Goal: Transaction & Acquisition: Purchase product/service

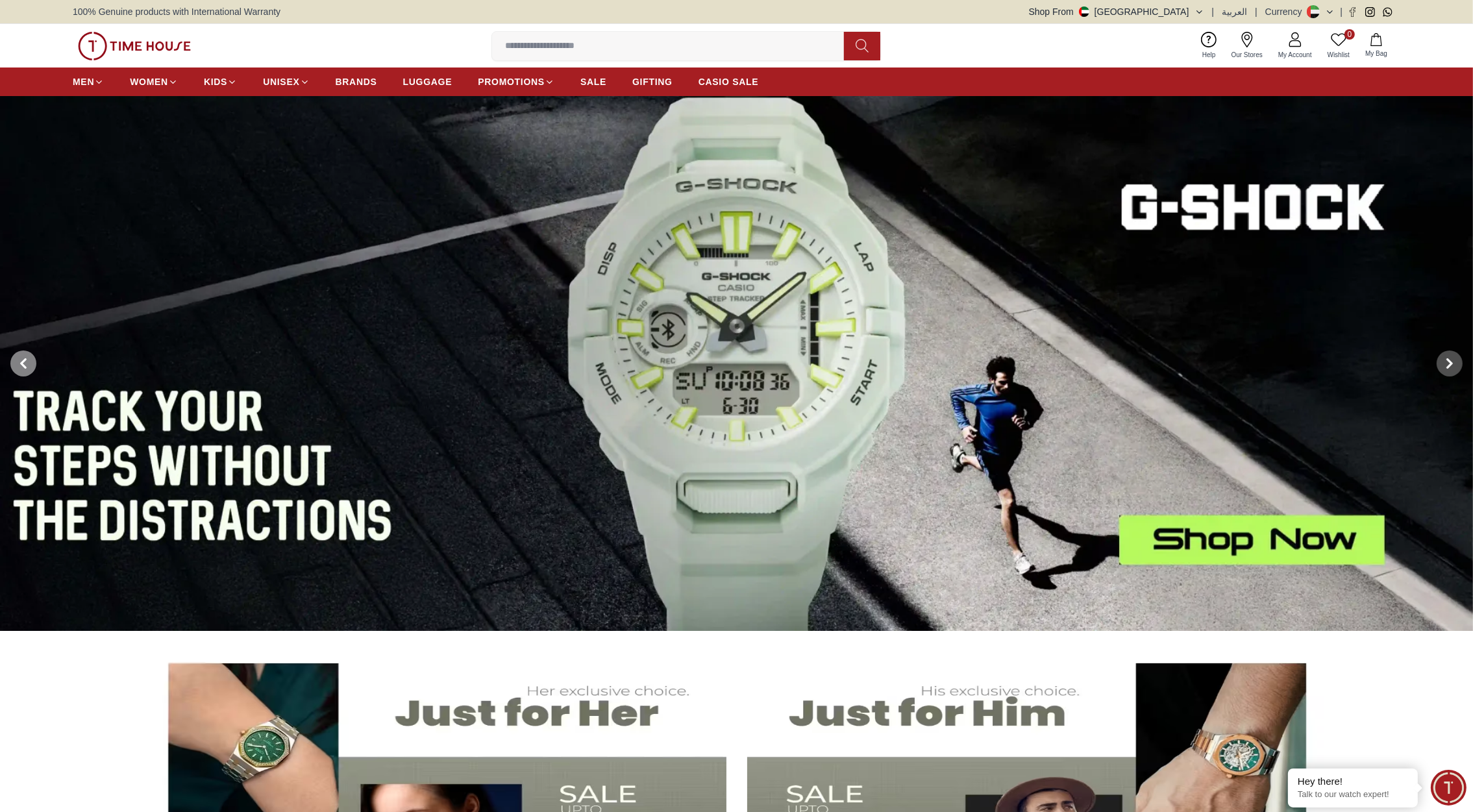
click at [21, 363] on icon at bounding box center [23, 363] width 4 height 9
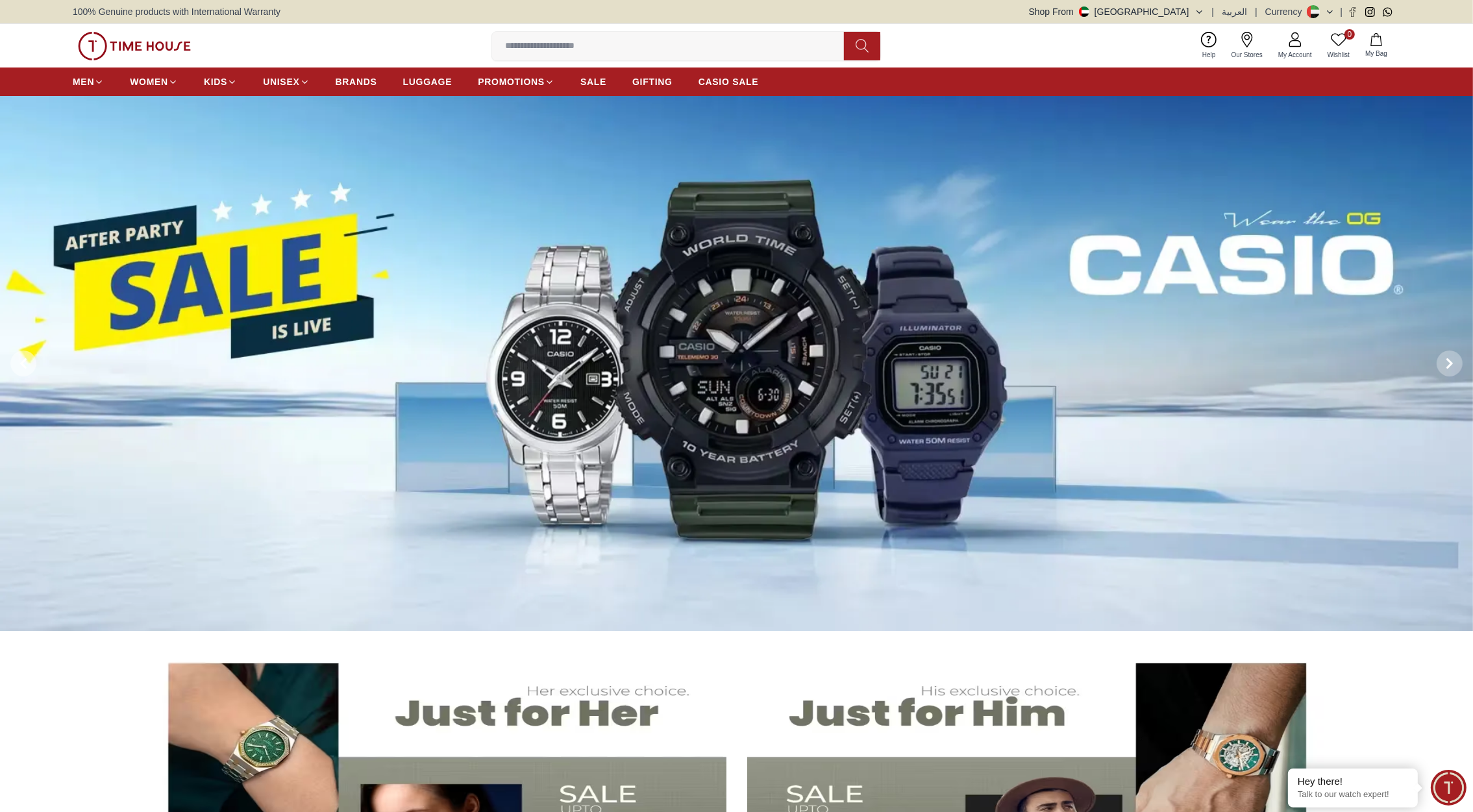
click at [21, 363] on icon at bounding box center [23, 363] width 4 height 9
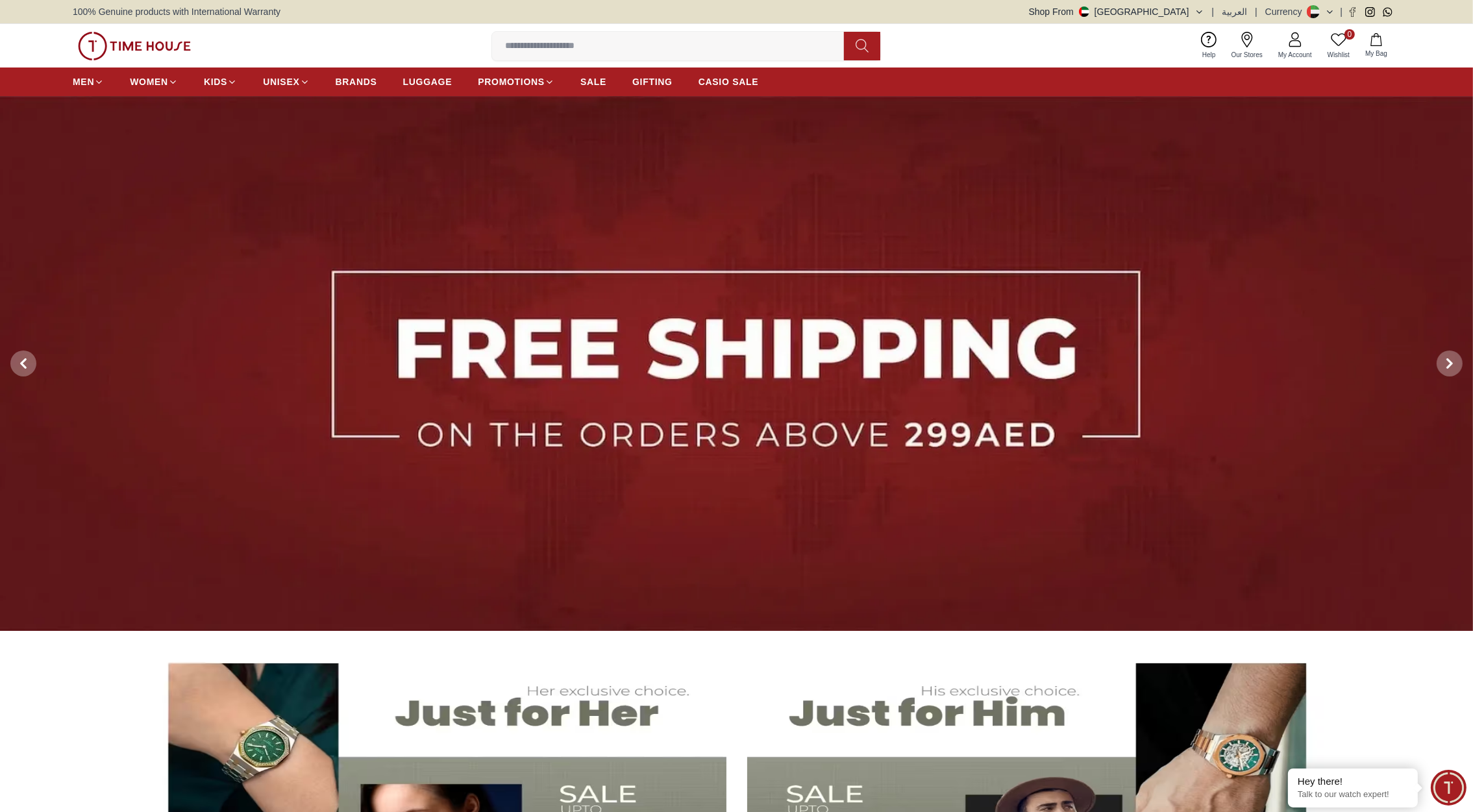
click at [1189, 8] on button "Shop From [GEOGRAPHIC_DATA]" at bounding box center [1116, 12] width 176 height 13
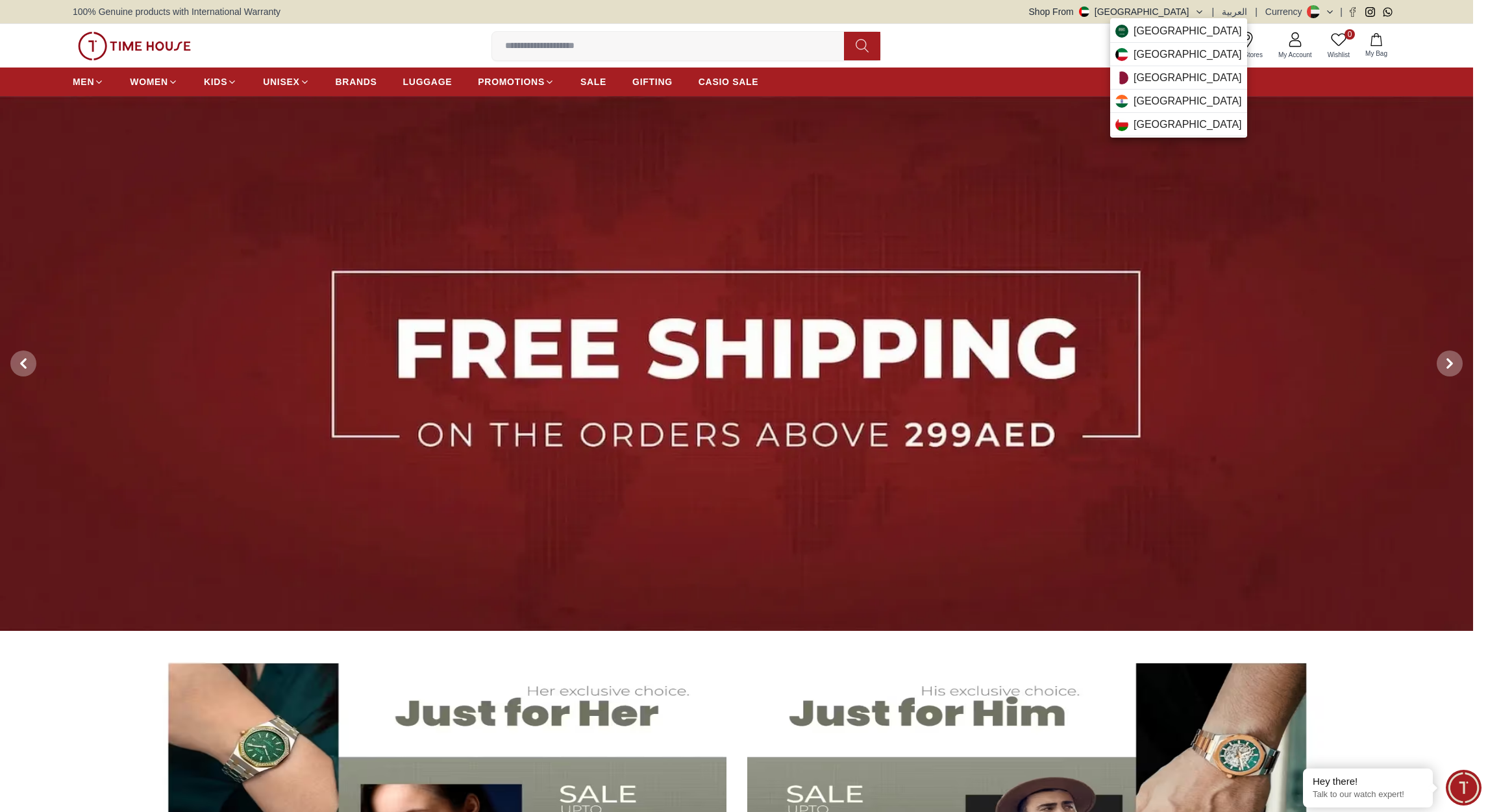
click at [968, 43] on div at bounding box center [744, 406] width 1488 height 812
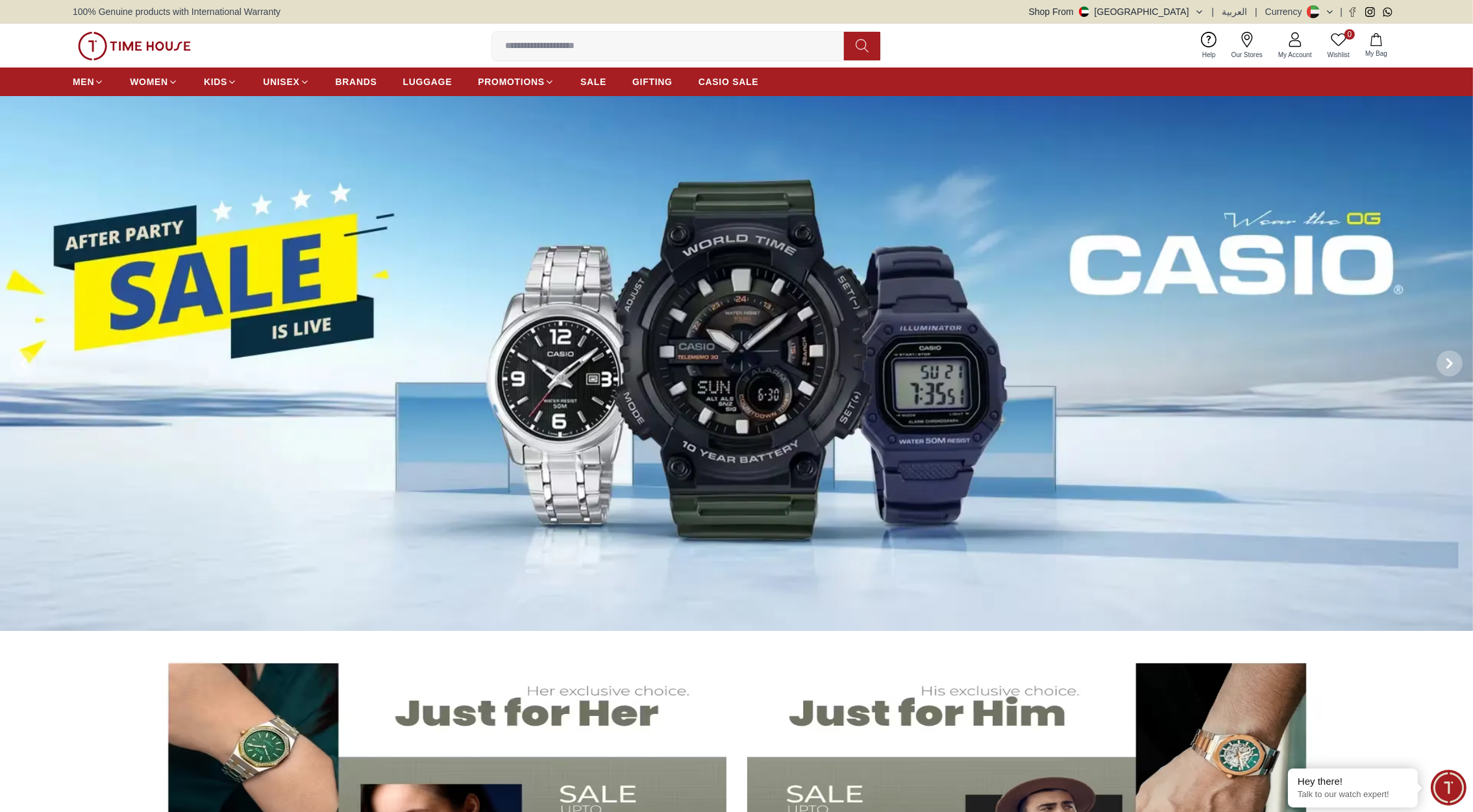
click at [547, 47] on input at bounding box center [673, 45] width 362 height 26
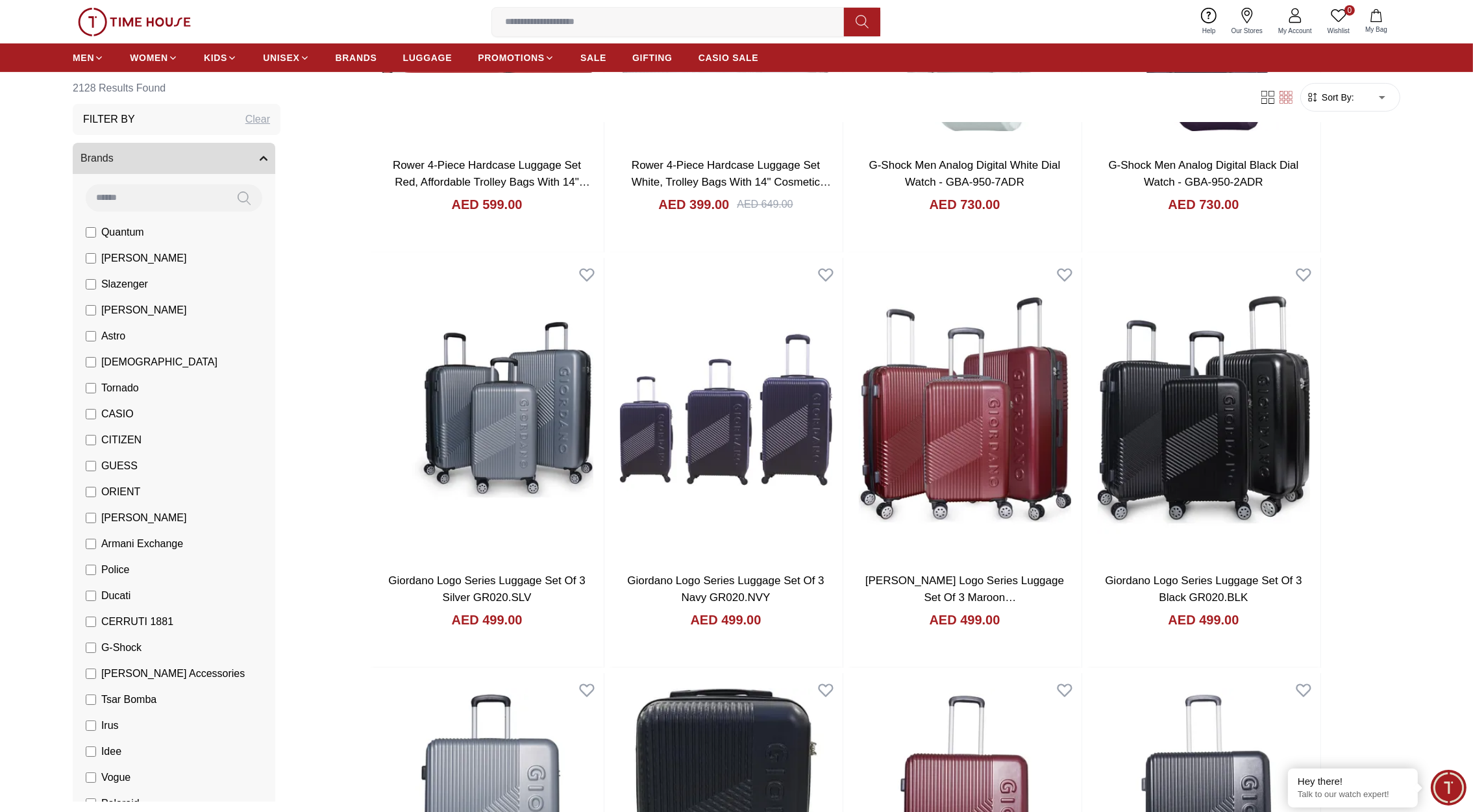
scroll to position [446, 0]
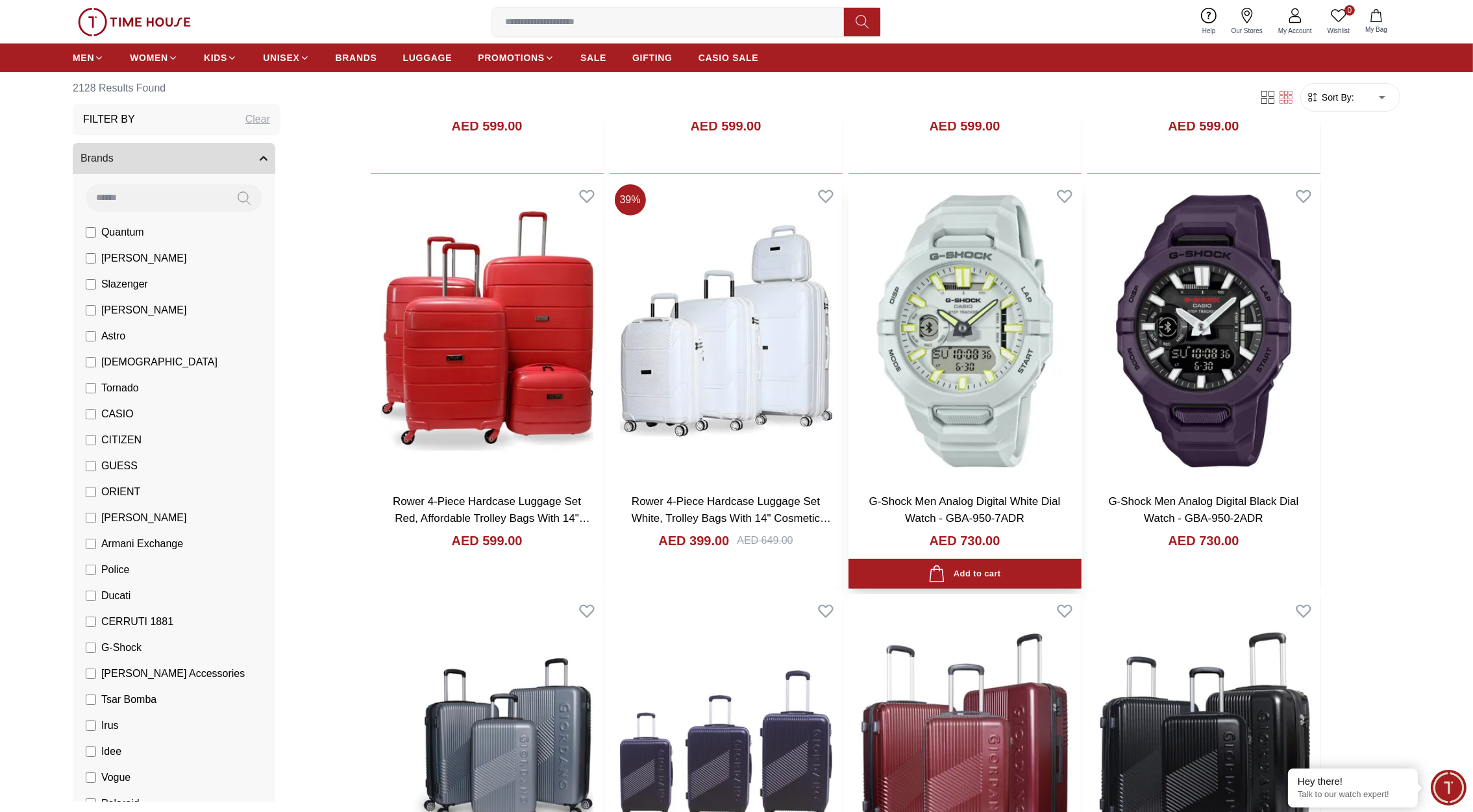
click at [971, 370] on img at bounding box center [964, 332] width 233 height 304
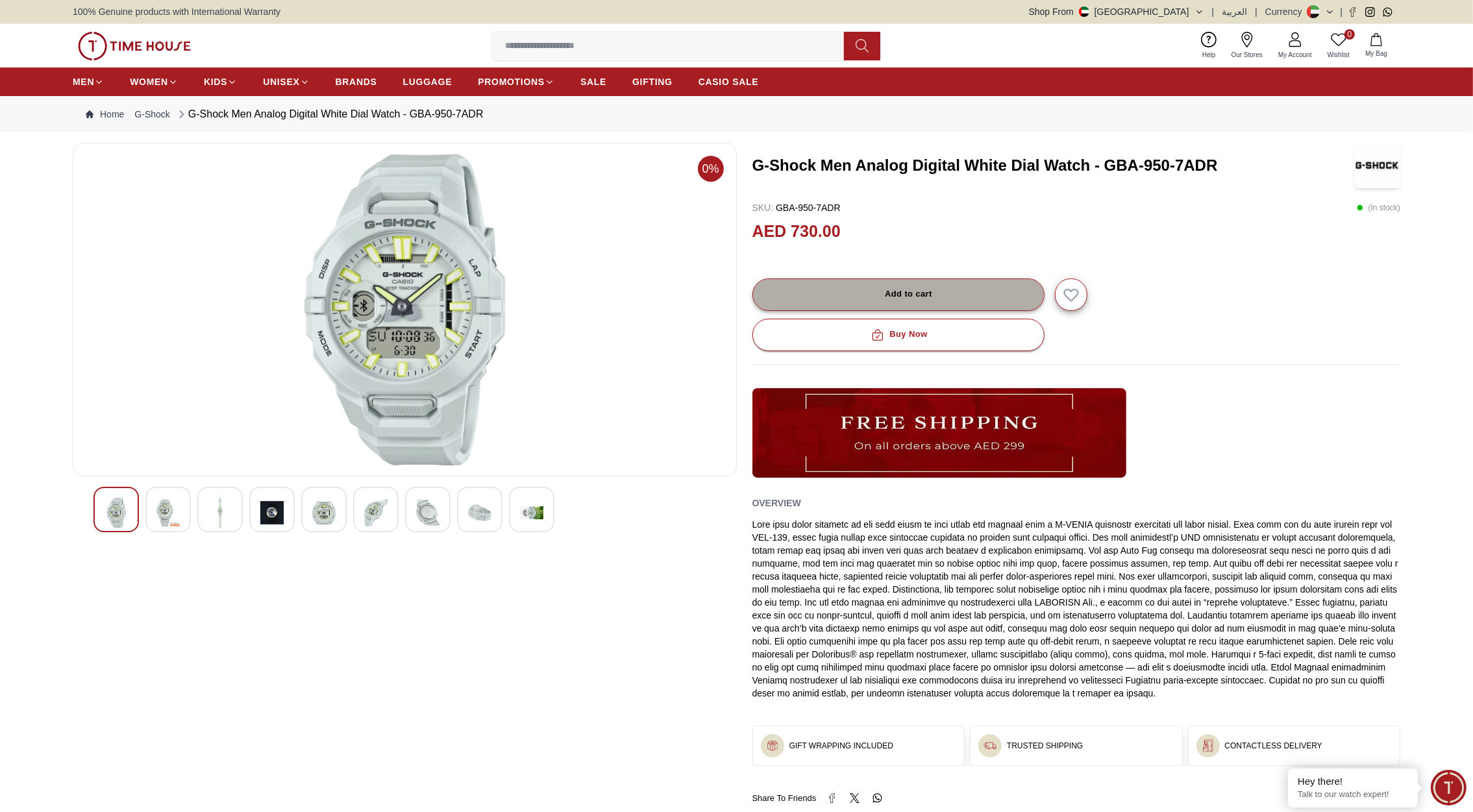
click at [914, 296] on div "Add to cart" at bounding box center [897, 294] width 68 height 15
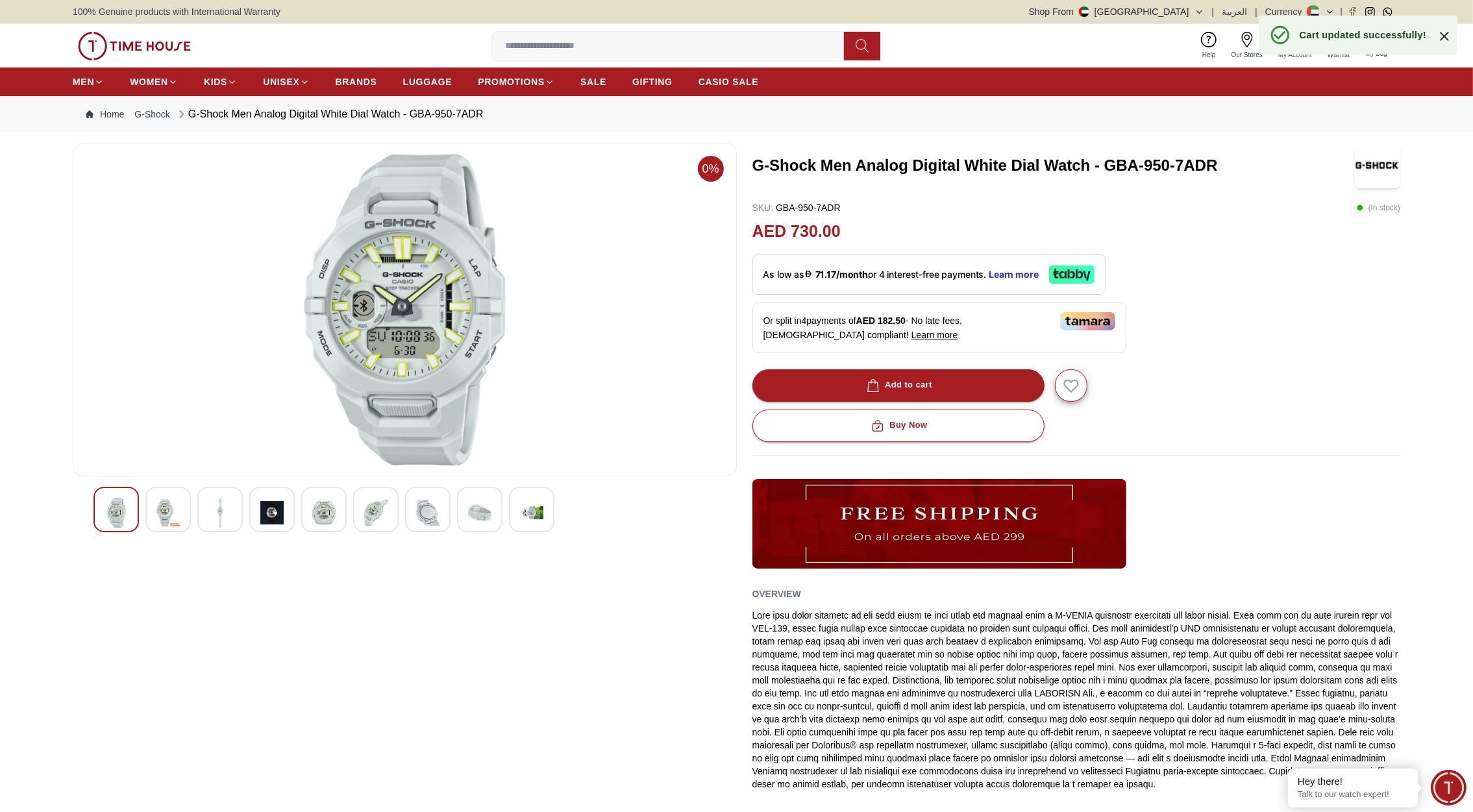
click at [1446, 37] on icon at bounding box center [1444, 37] width 16 height 16
click at [1375, 33] on icon "button" at bounding box center [1375, 39] width 13 height 13
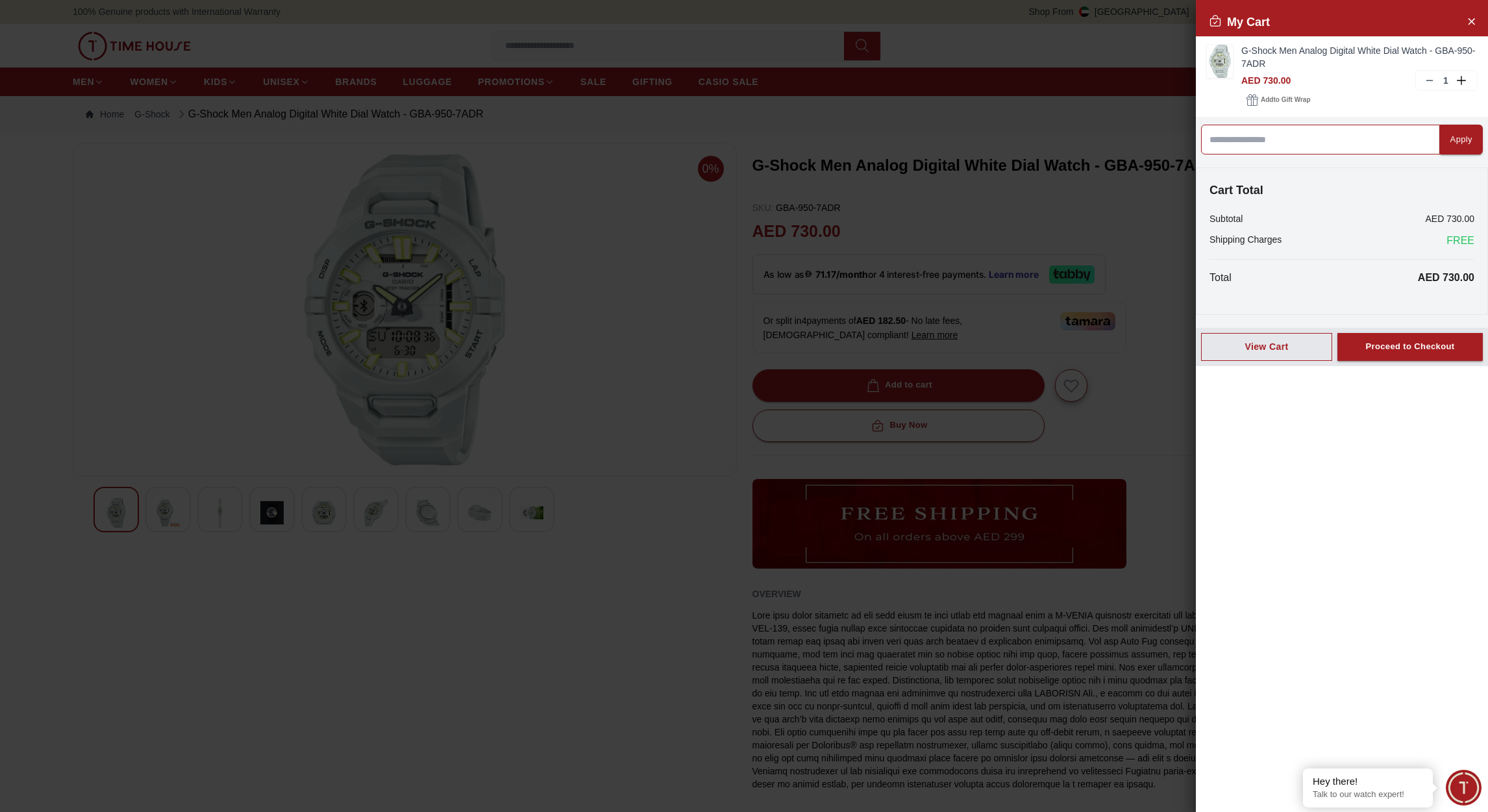
click at [1240, 137] on input at bounding box center [1320, 140] width 239 height 30
type input "*****"
click at [996, 63] on div at bounding box center [744, 406] width 1488 height 812
click at [1017, 34] on div at bounding box center [744, 406] width 1488 height 812
click at [1472, 21] on icon "Close Account" at bounding box center [1470, 21] width 10 height 16
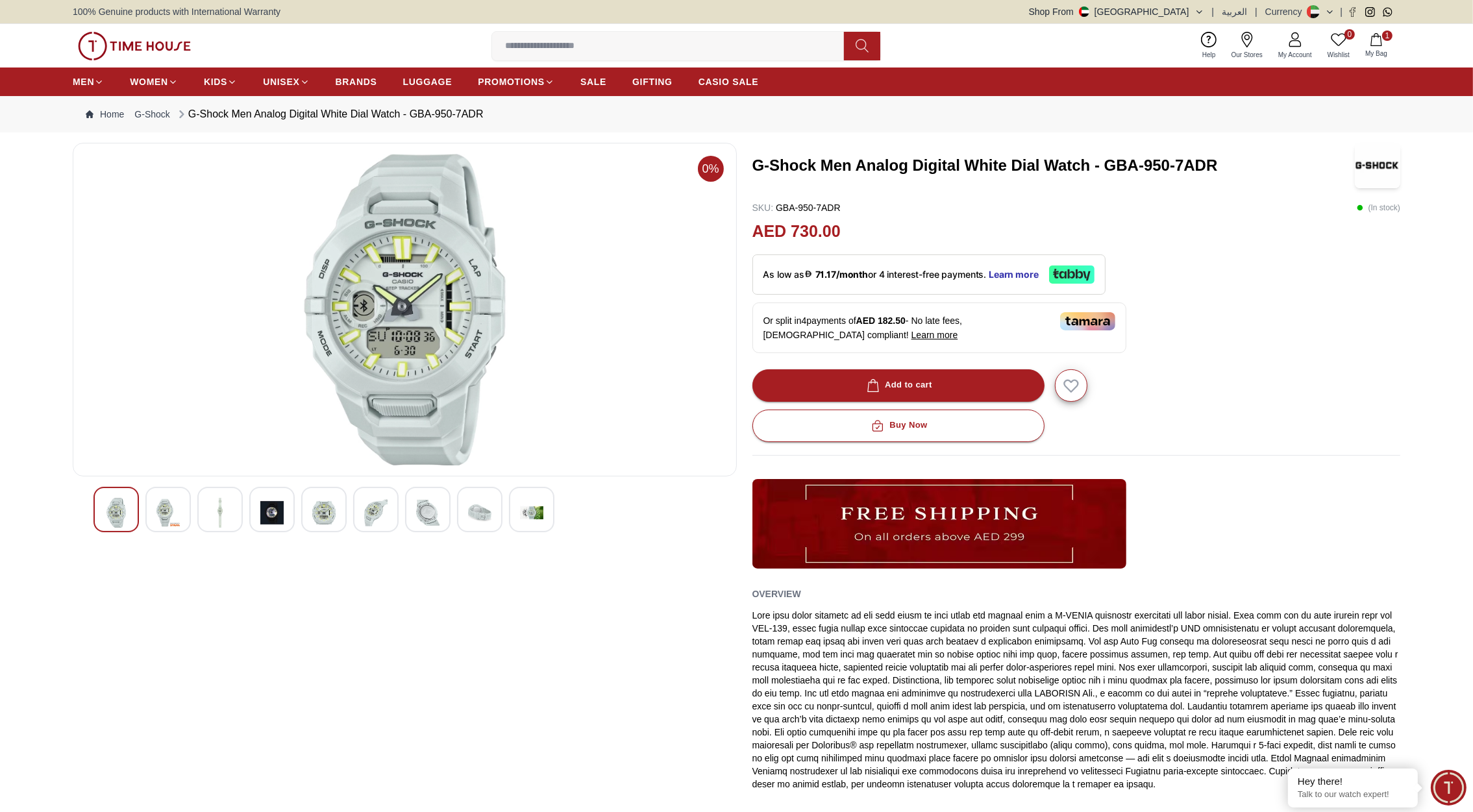
click at [1184, 9] on button "Shop From [GEOGRAPHIC_DATA]" at bounding box center [1116, 12] width 176 height 13
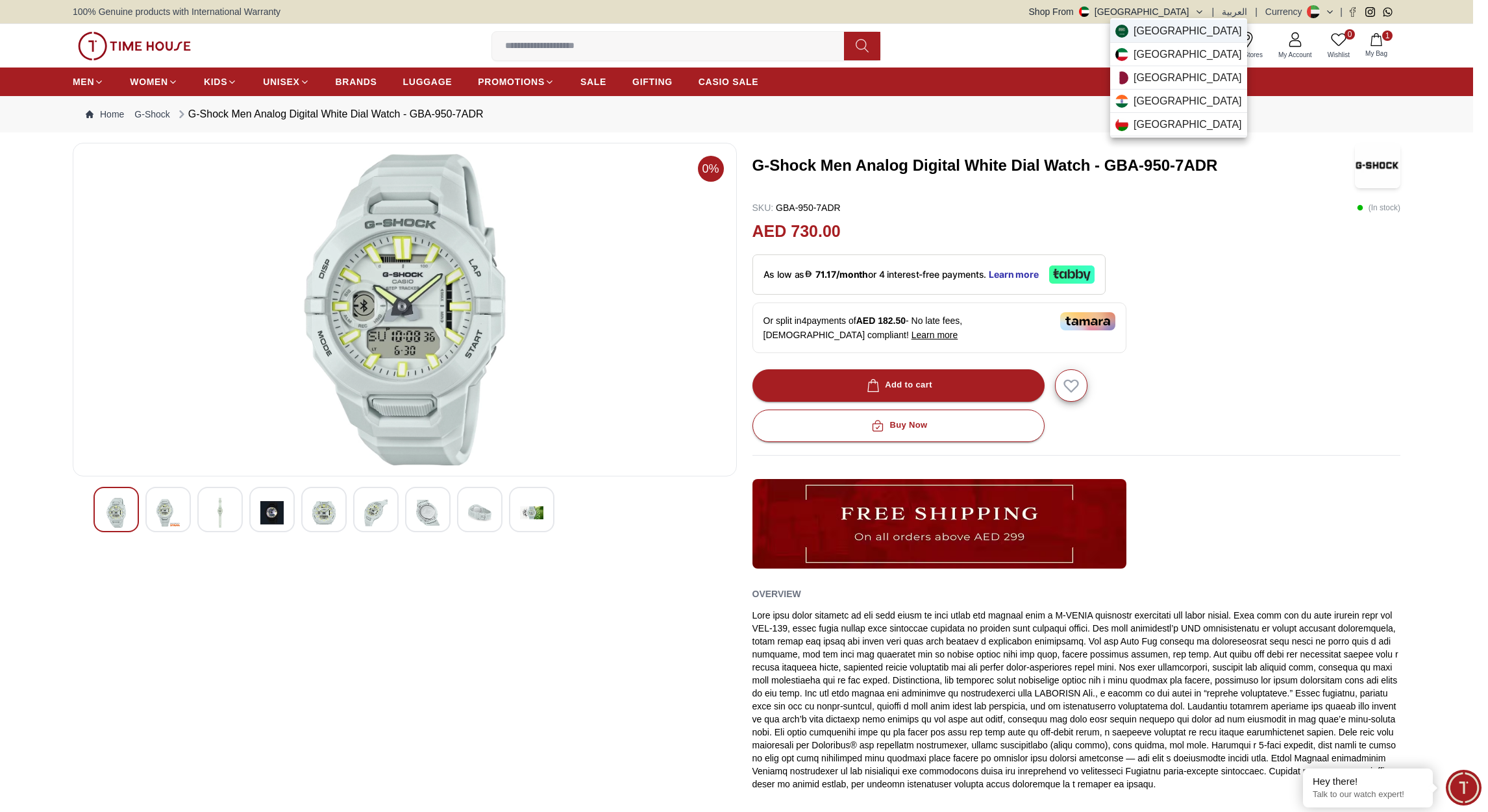
click at [1162, 30] on span "[GEOGRAPHIC_DATA]" at bounding box center [1188, 31] width 108 height 16
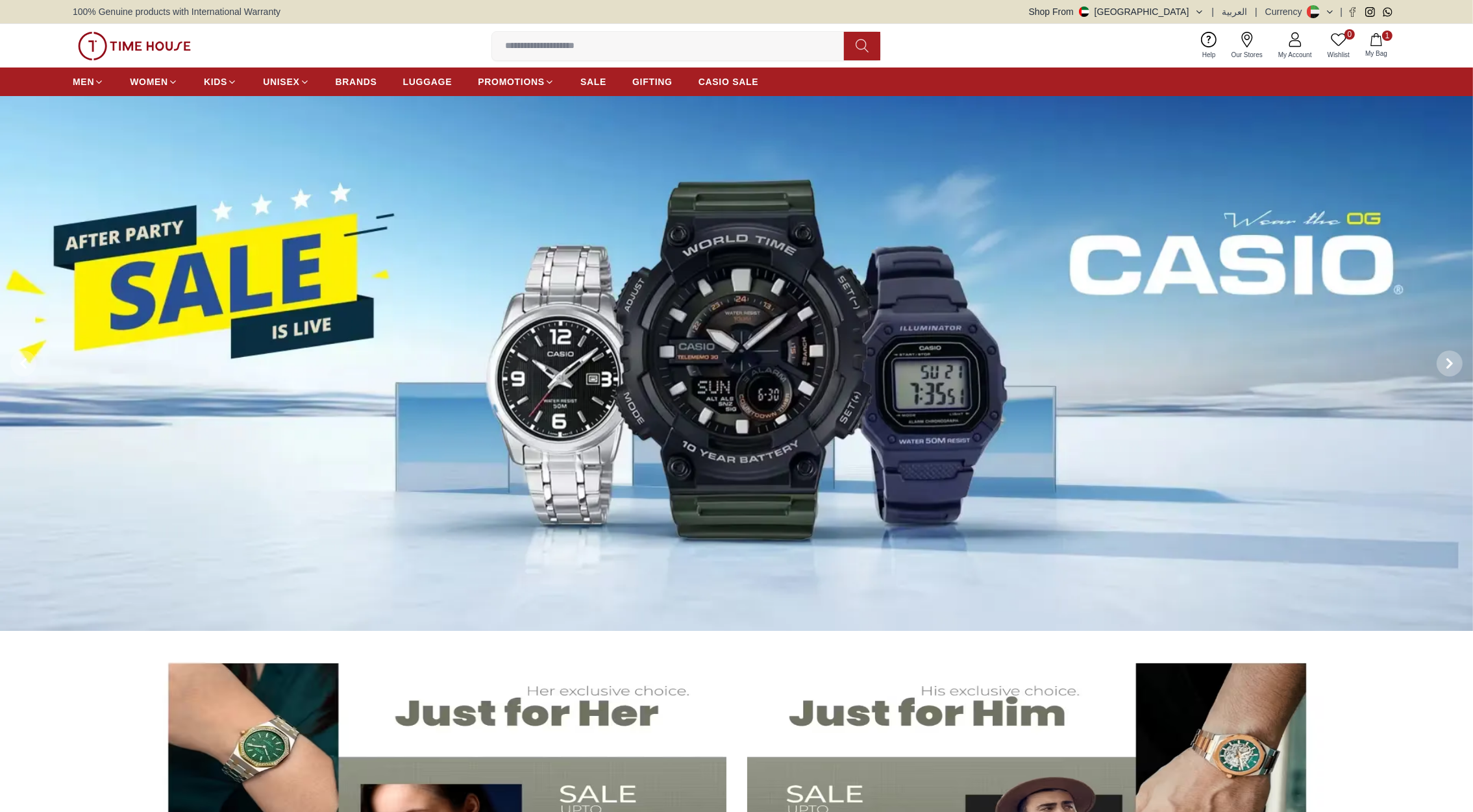
click at [1368, 43] on button "1 My Bag" at bounding box center [1376, 45] width 37 height 30
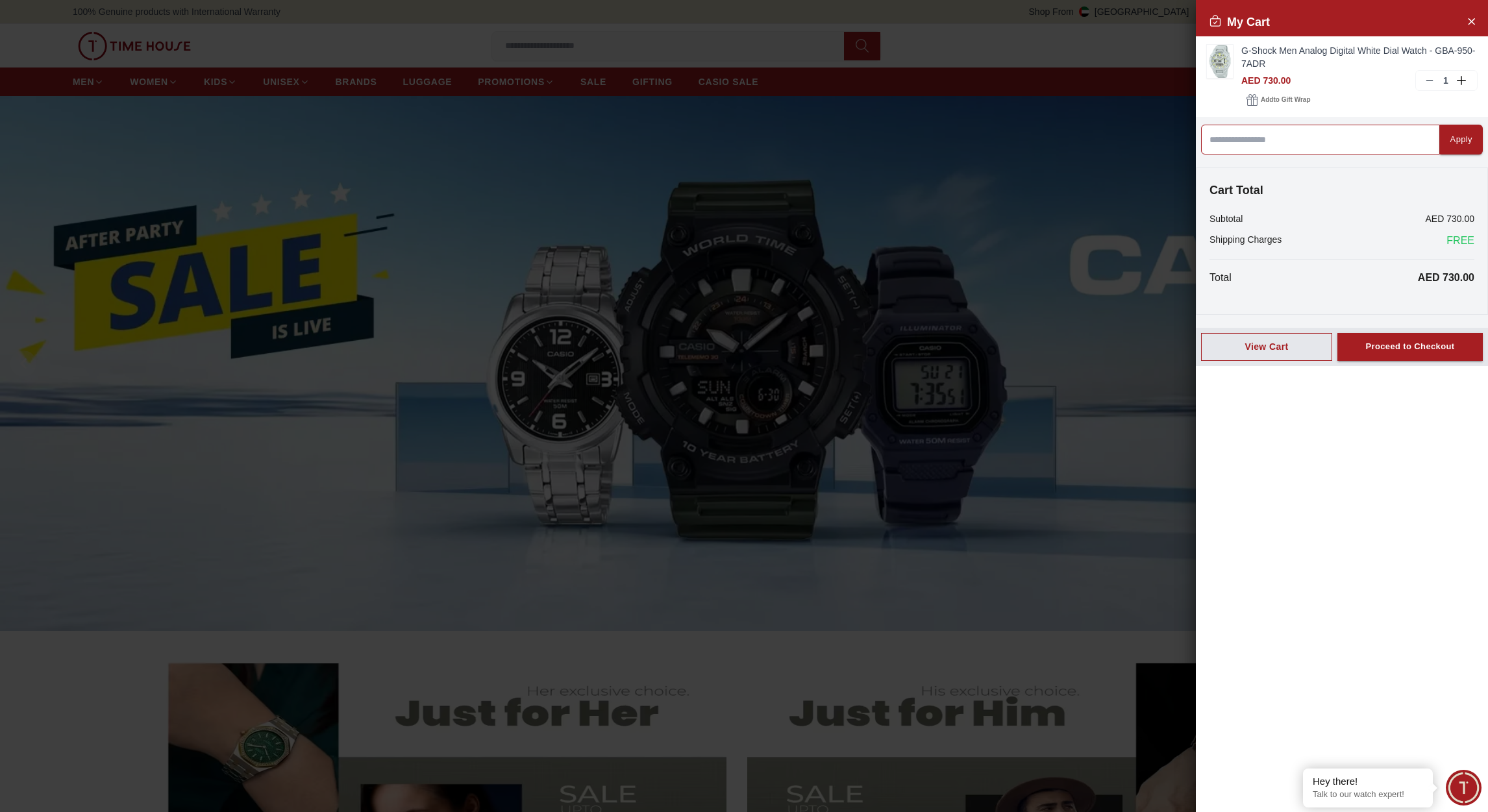
click at [1249, 139] on input at bounding box center [1320, 140] width 239 height 30
type input "*****"
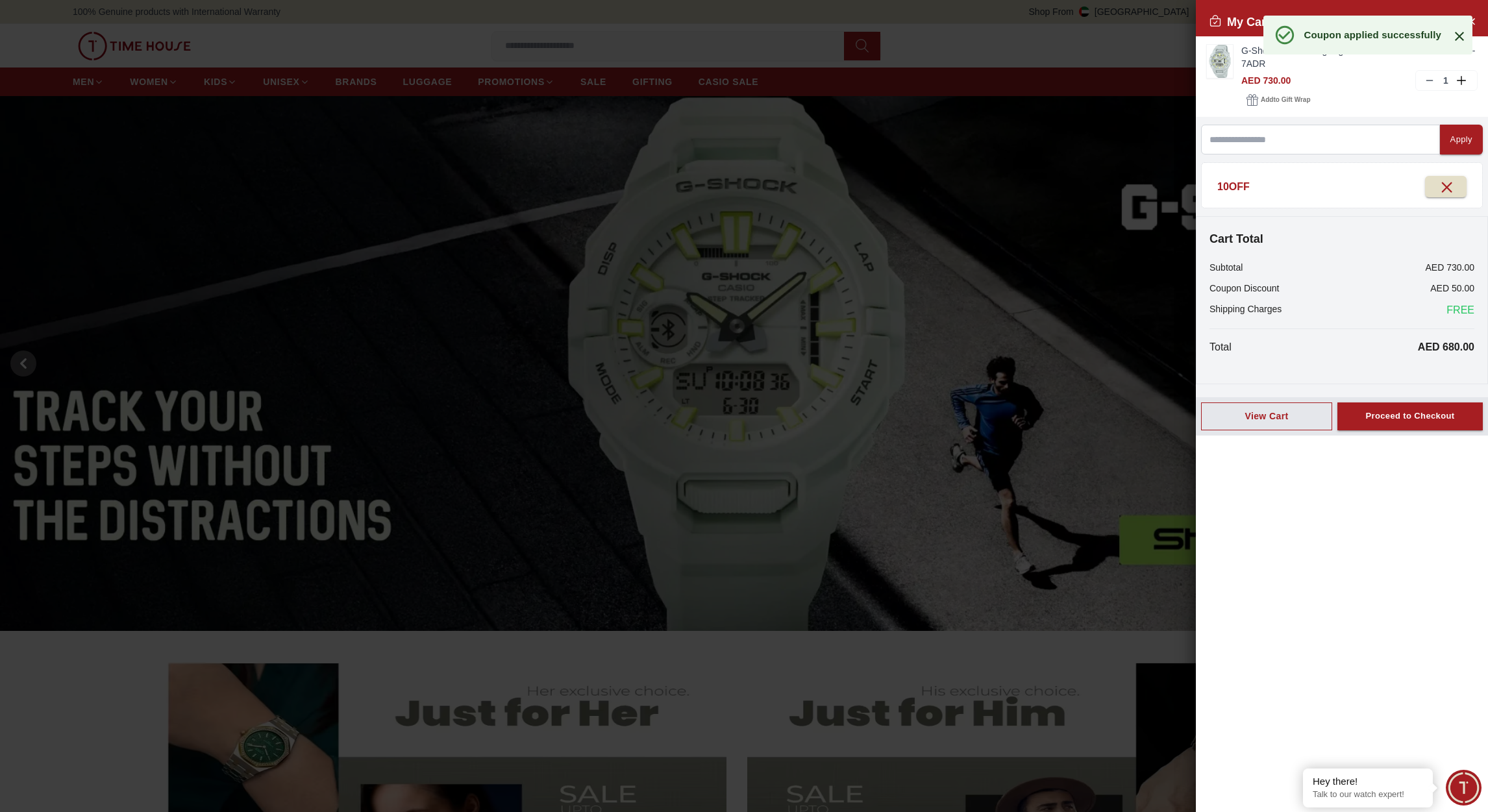
click at [1461, 36] on icon at bounding box center [1459, 37] width 16 height 16
click at [1249, 136] on input at bounding box center [1320, 140] width 239 height 30
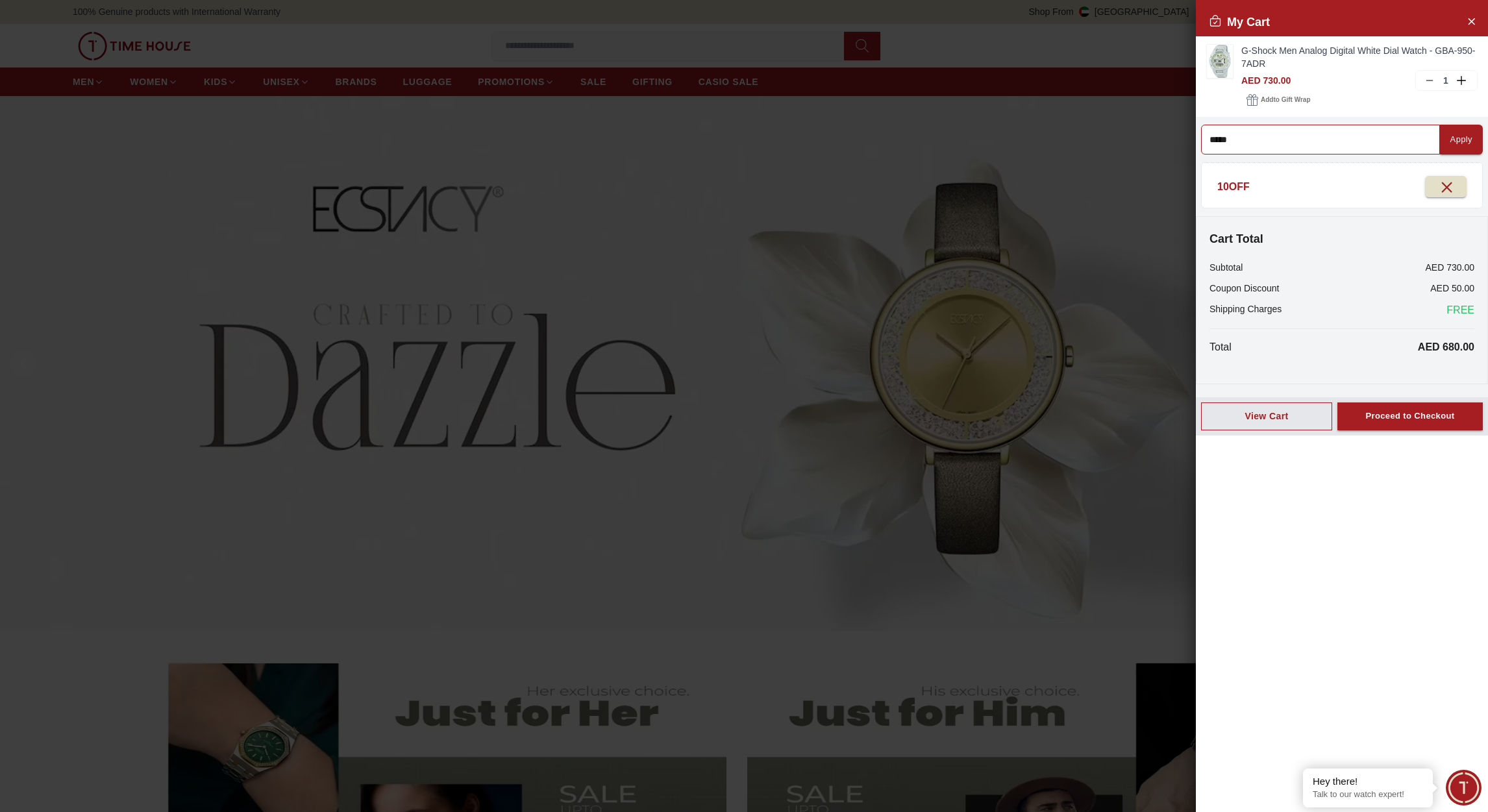
type input "*****"
click at [1454, 41] on icon at bounding box center [1459, 37] width 16 height 16
click at [1224, 139] on input at bounding box center [1320, 140] width 239 height 30
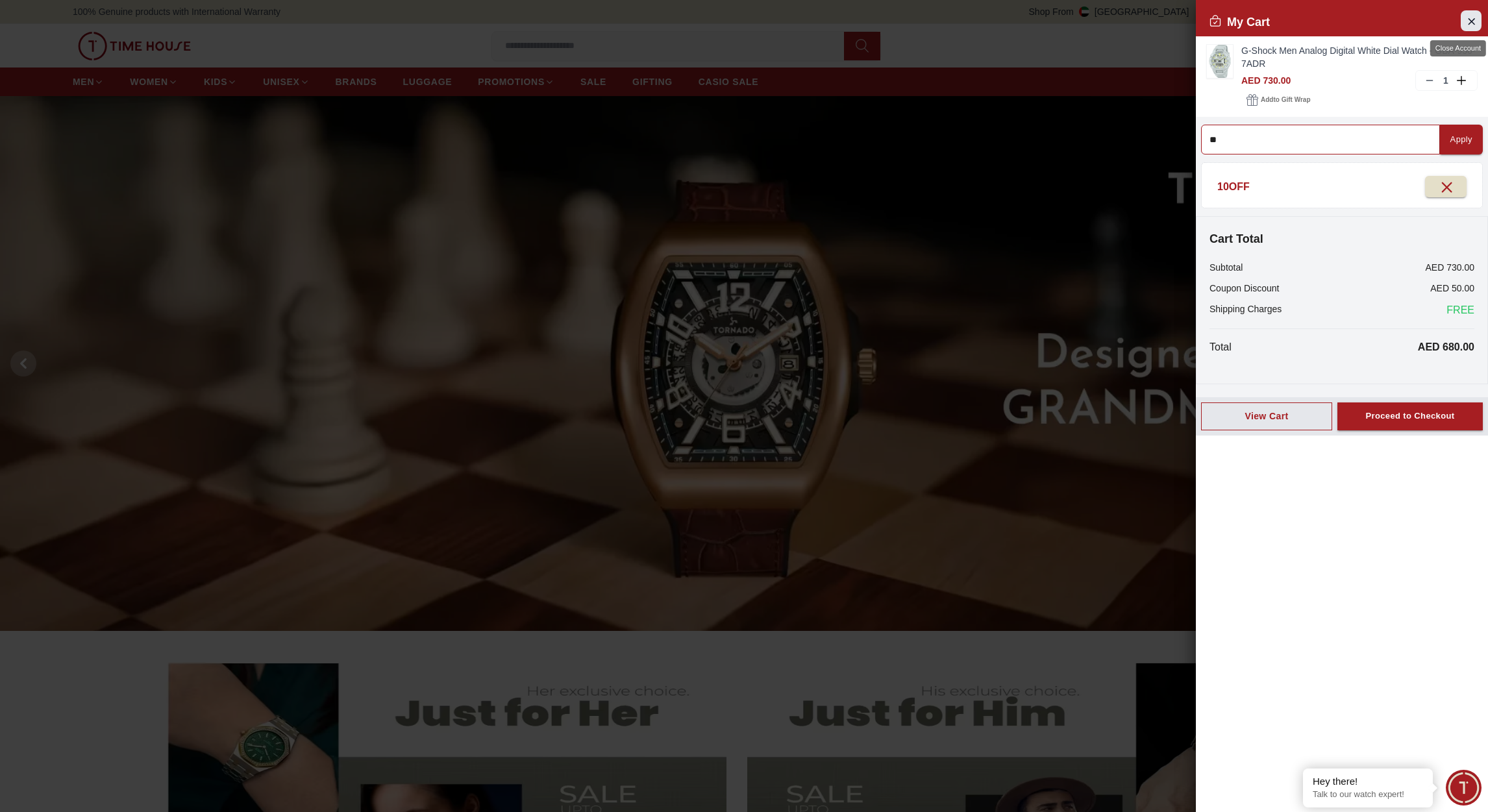
type input "**"
click at [1469, 20] on icon "Close Account" at bounding box center [1471, 20] width 5 height 5
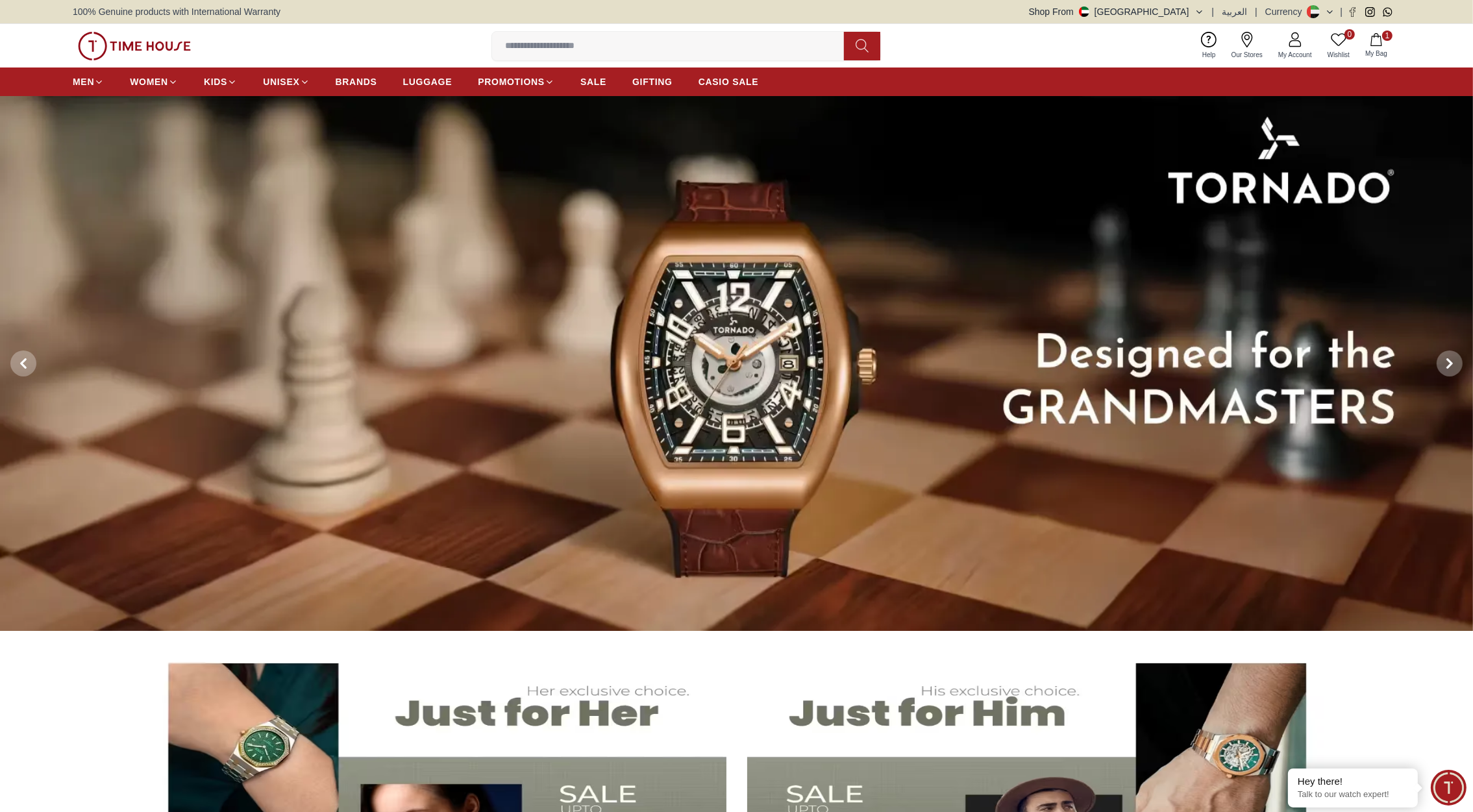
click at [1380, 35] on icon "button" at bounding box center [1375, 39] width 13 height 13
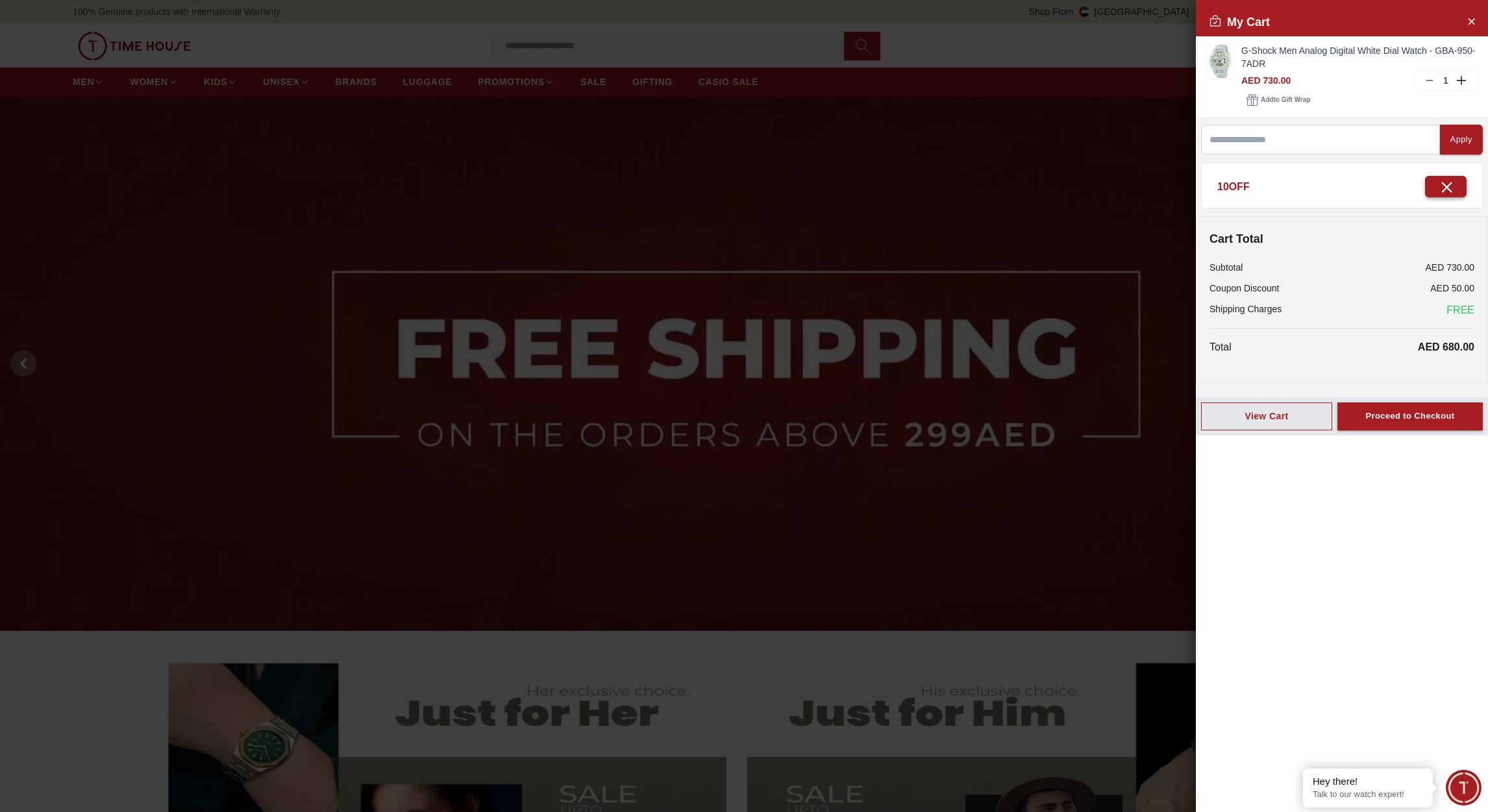
click at [1442, 186] on icon "button" at bounding box center [1447, 188] width 9 height 9
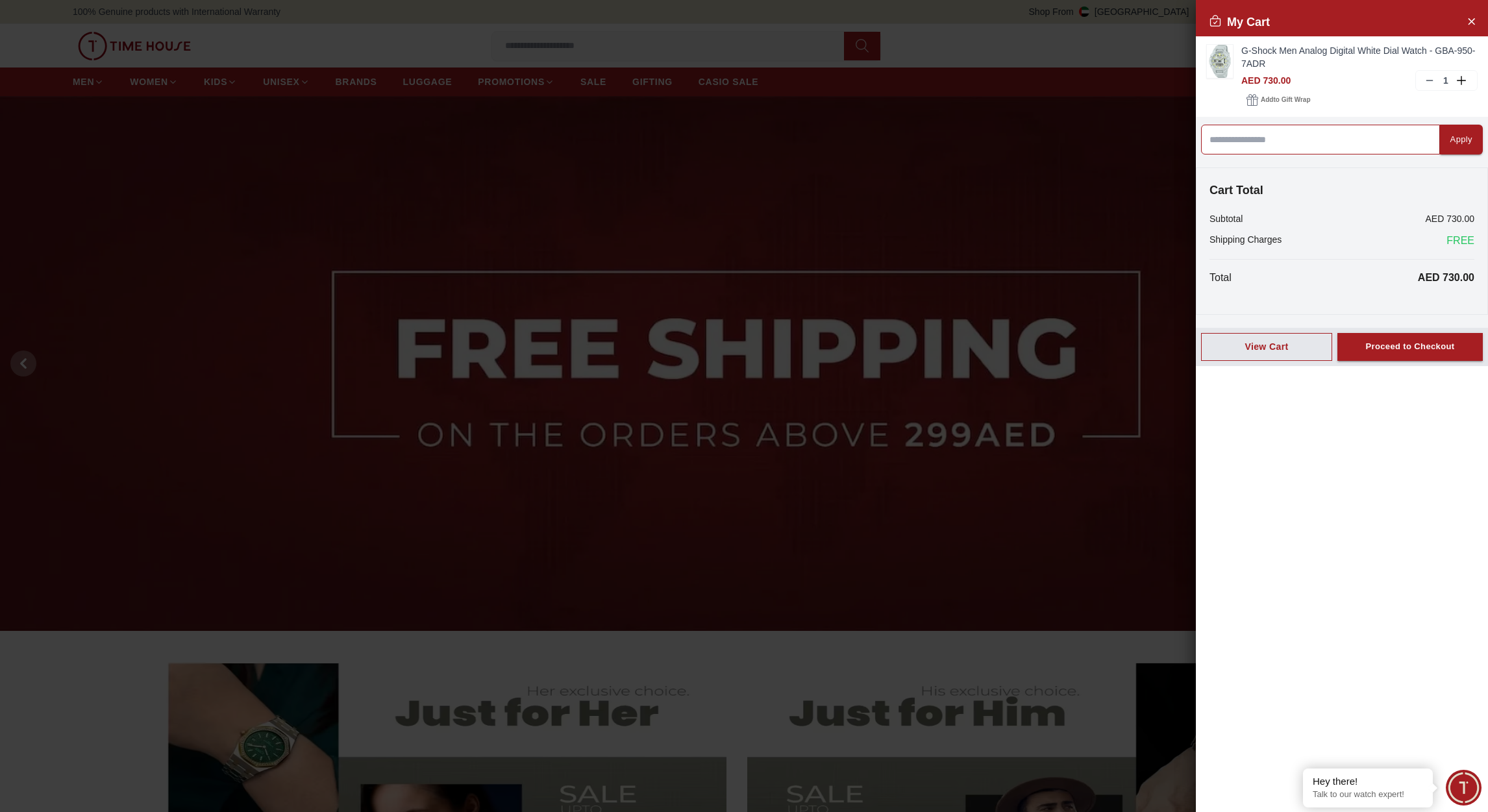
click at [1256, 137] on input at bounding box center [1320, 140] width 239 height 30
type input "*****"
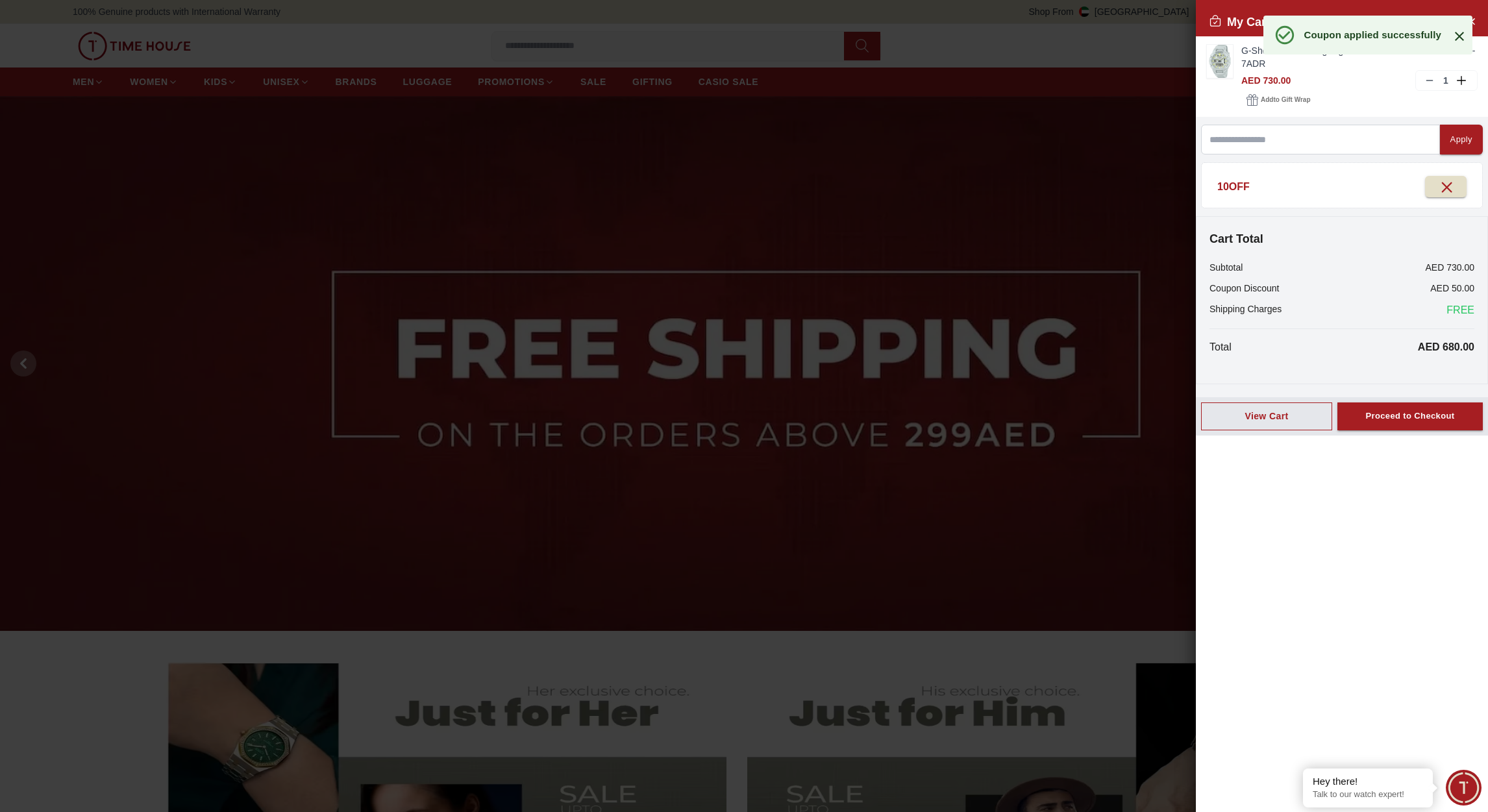
click at [1456, 37] on icon at bounding box center [1459, 37] width 16 height 16
click at [1245, 137] on input at bounding box center [1320, 140] width 239 height 30
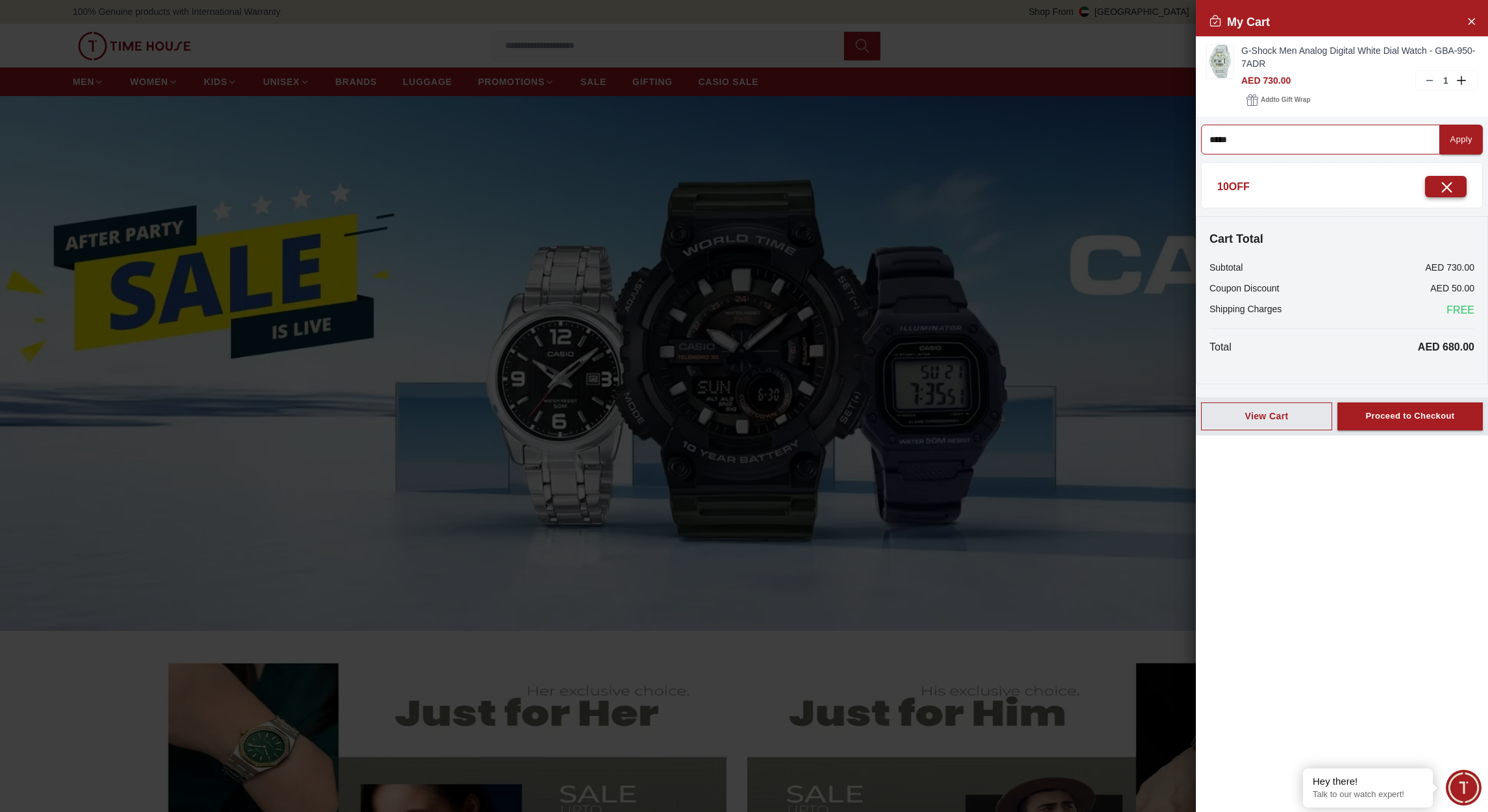
type input "*****"
click at [1442, 186] on icon "button" at bounding box center [1447, 188] width 9 height 9
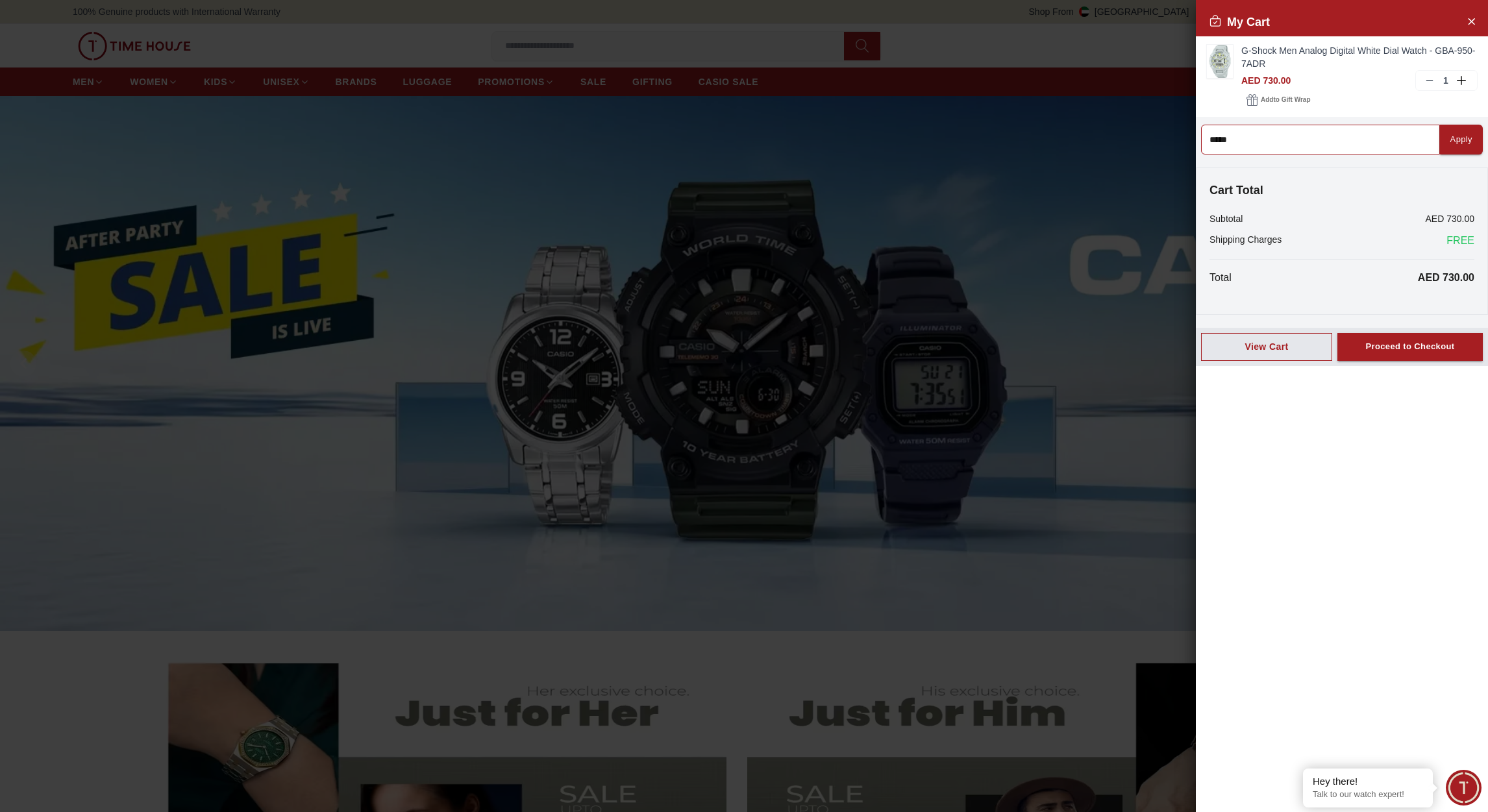
drag, startPoint x: 1279, startPoint y: 133, endPoint x: 1138, endPoint y: 127, distance: 141.1
click at [292, 127] on div "My Cart G-Shock Men Analog Digital White Dial Watch - GBA-950-7ADR AED 730.00 1…" at bounding box center [146, 406] width 292 height 812
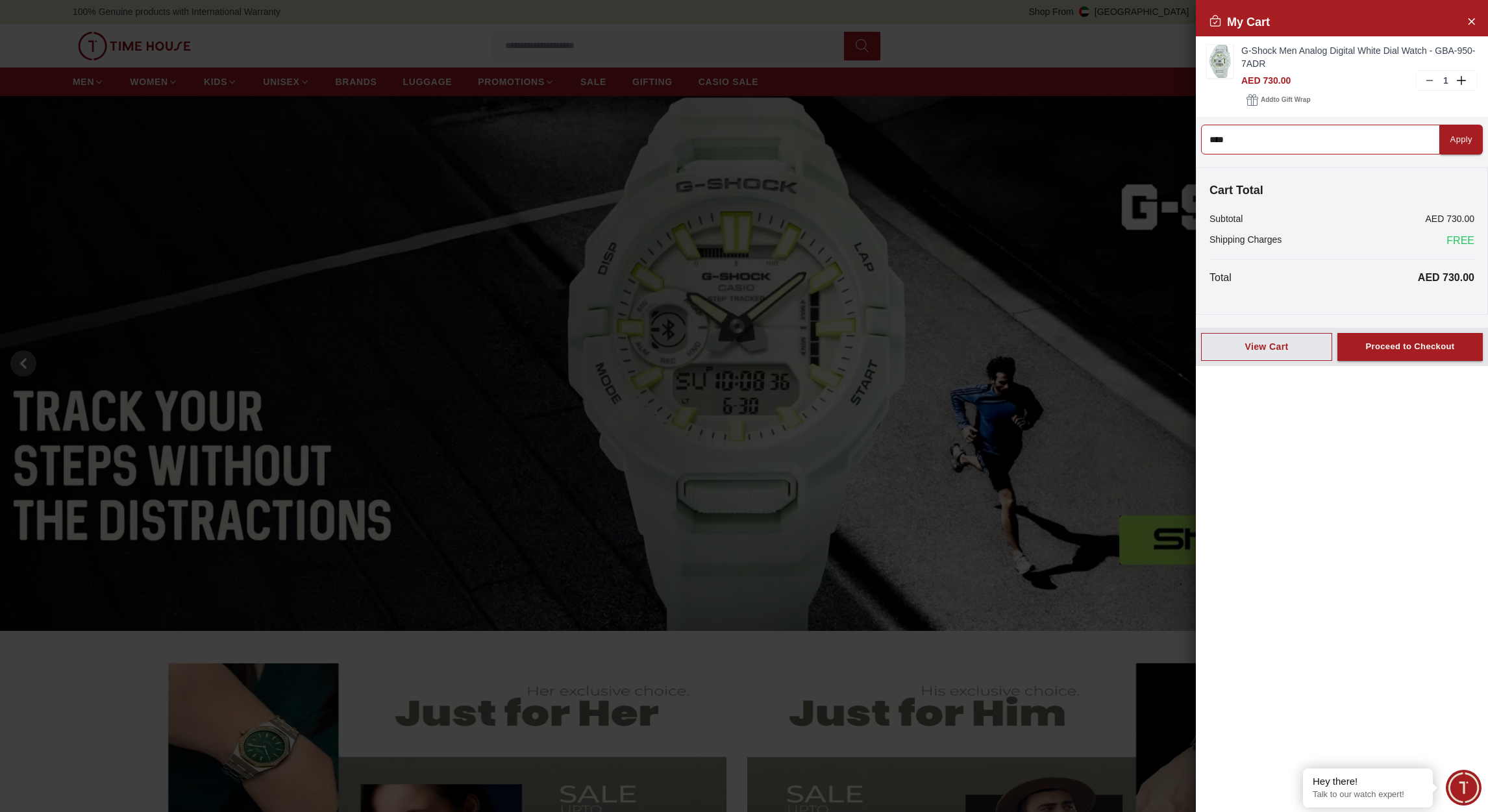
type input "*****"
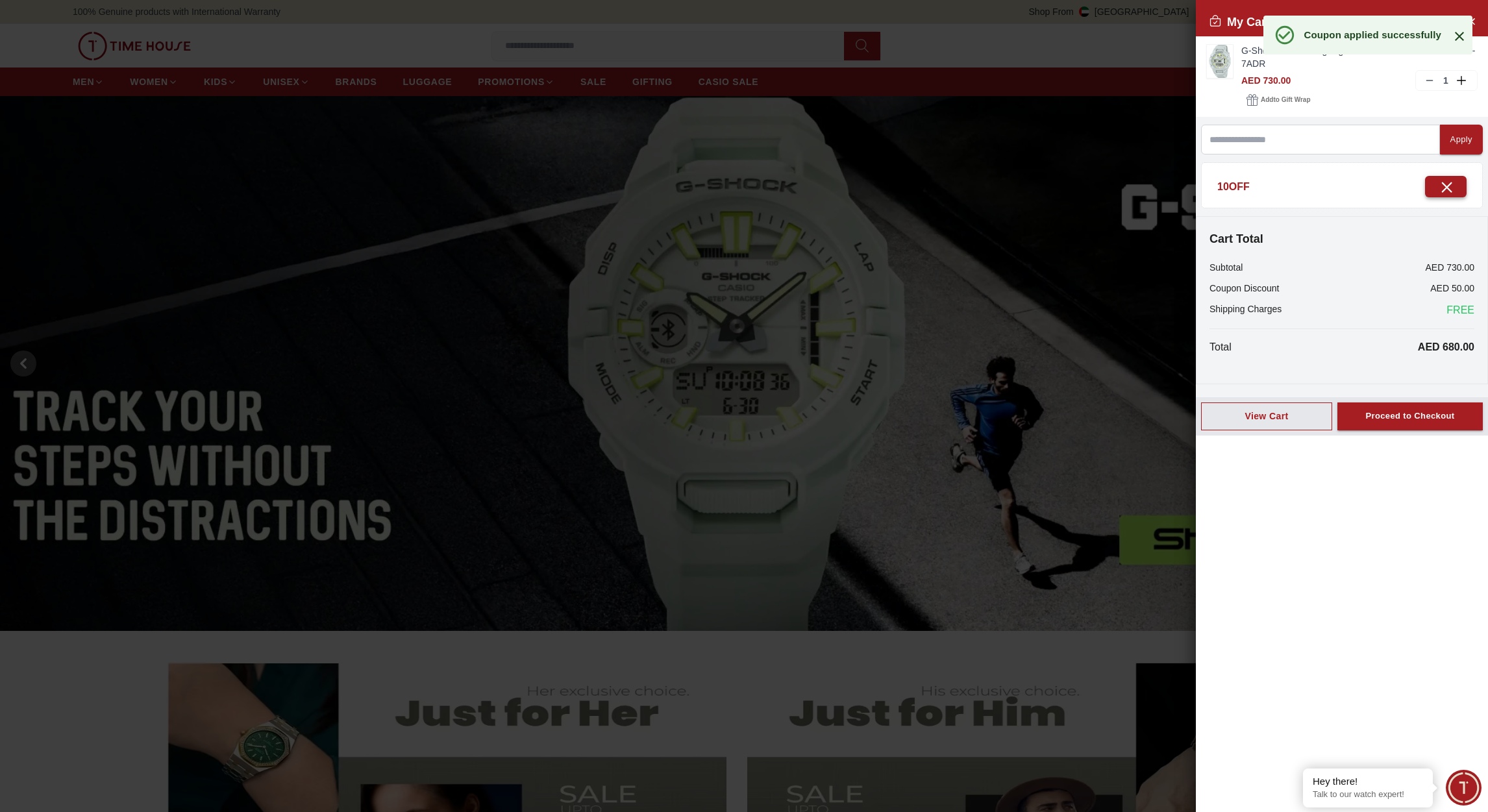
click at [1438, 187] on icon "button" at bounding box center [1446, 186] width 16 height 16
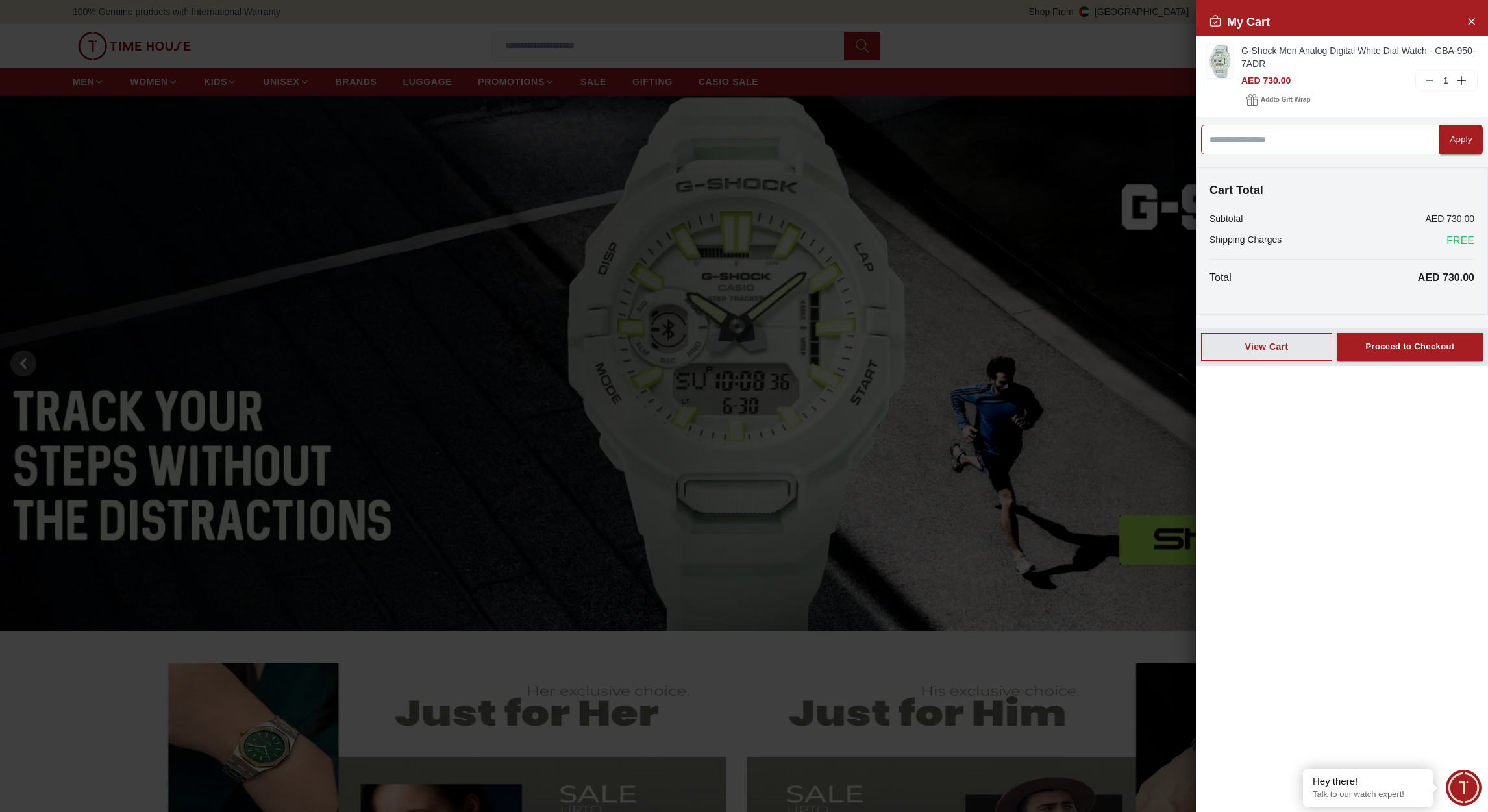
click at [1231, 140] on input at bounding box center [1320, 140] width 239 height 30
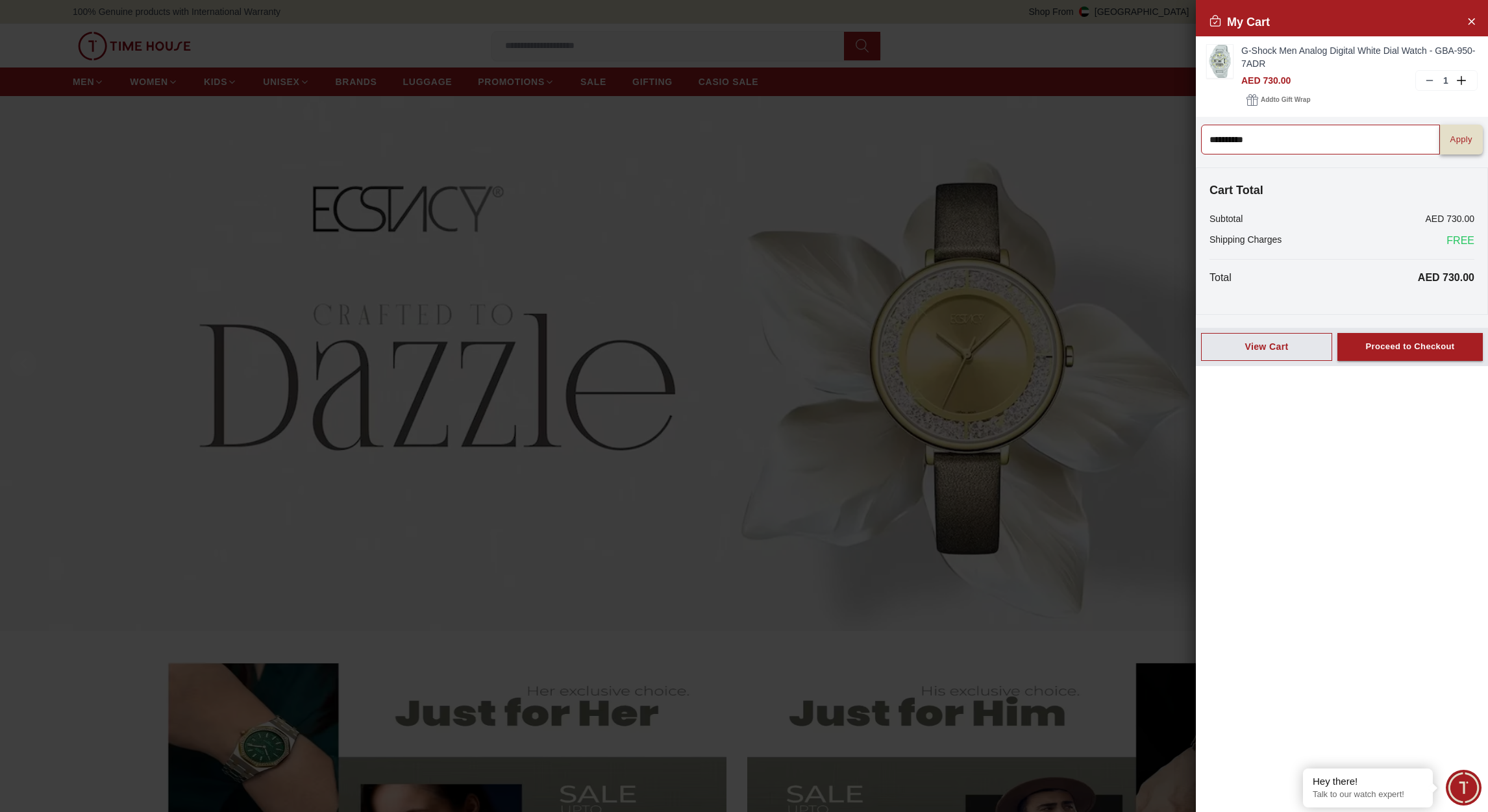
type input "*****"
click at [1451, 137] on div "Apply" at bounding box center [1461, 140] width 22 height 15
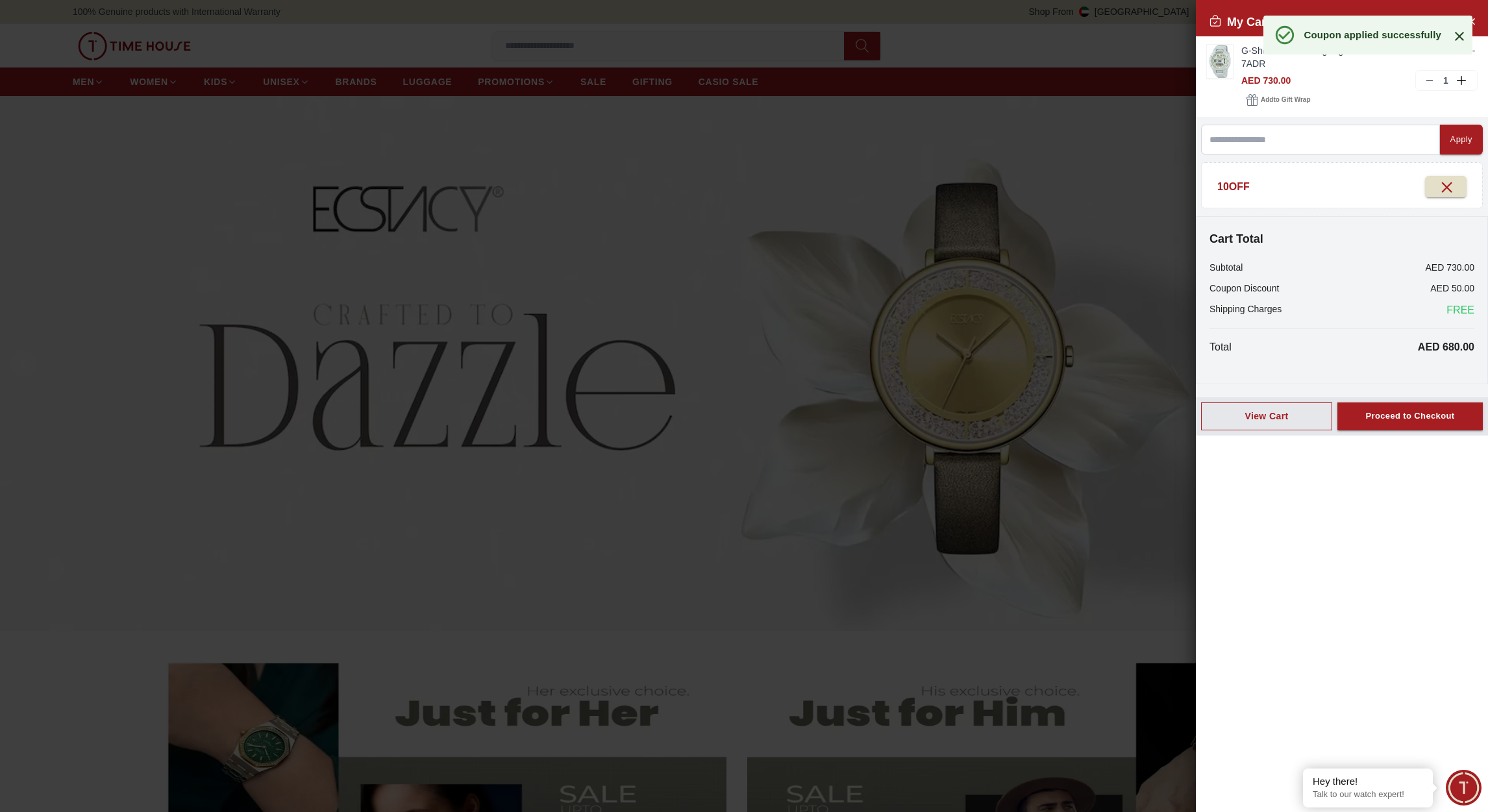
click at [1459, 37] on icon at bounding box center [1459, 37] width 9 height 9
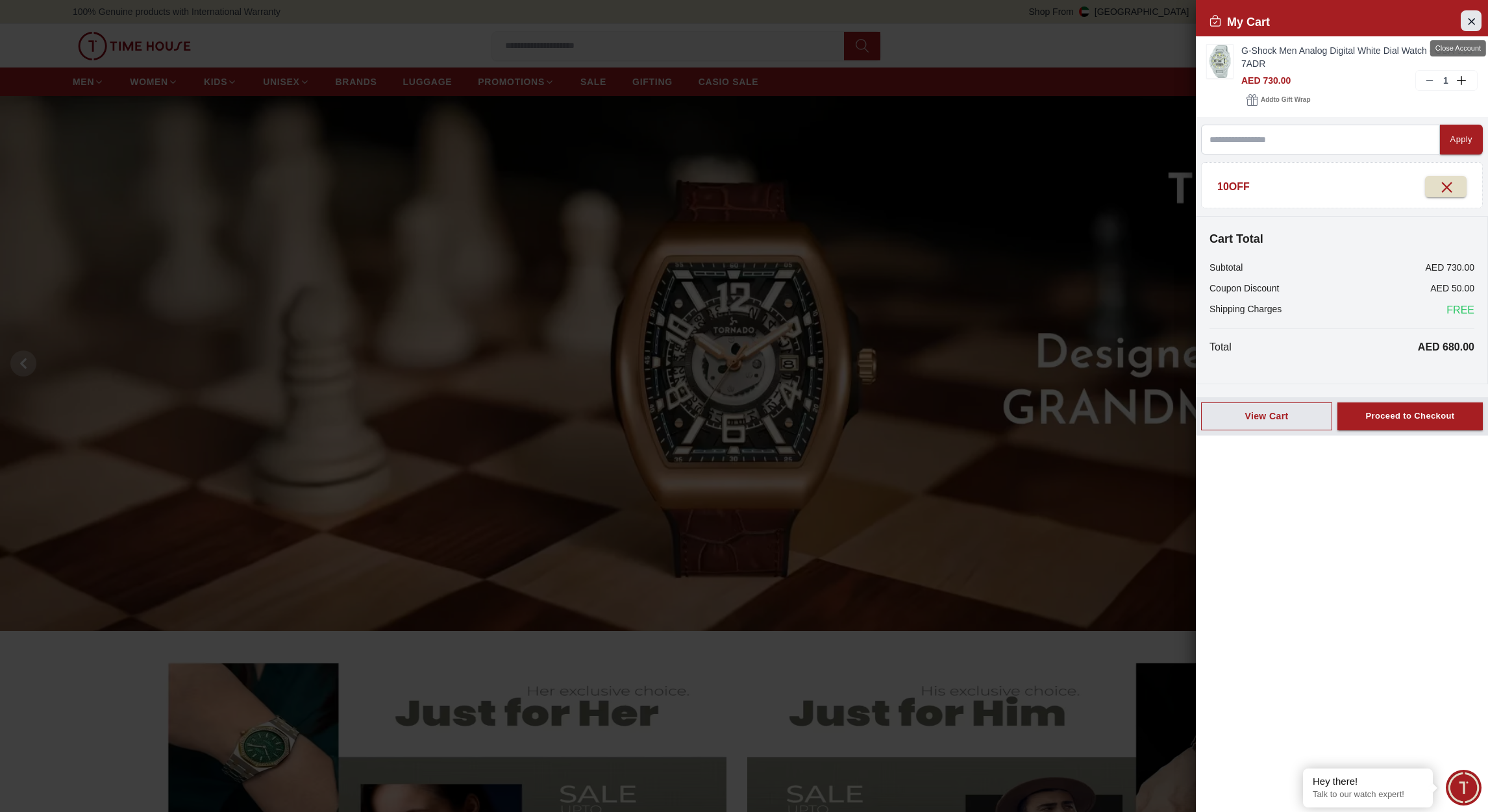
click at [1469, 20] on icon "Close Account" at bounding box center [1470, 21] width 10 height 16
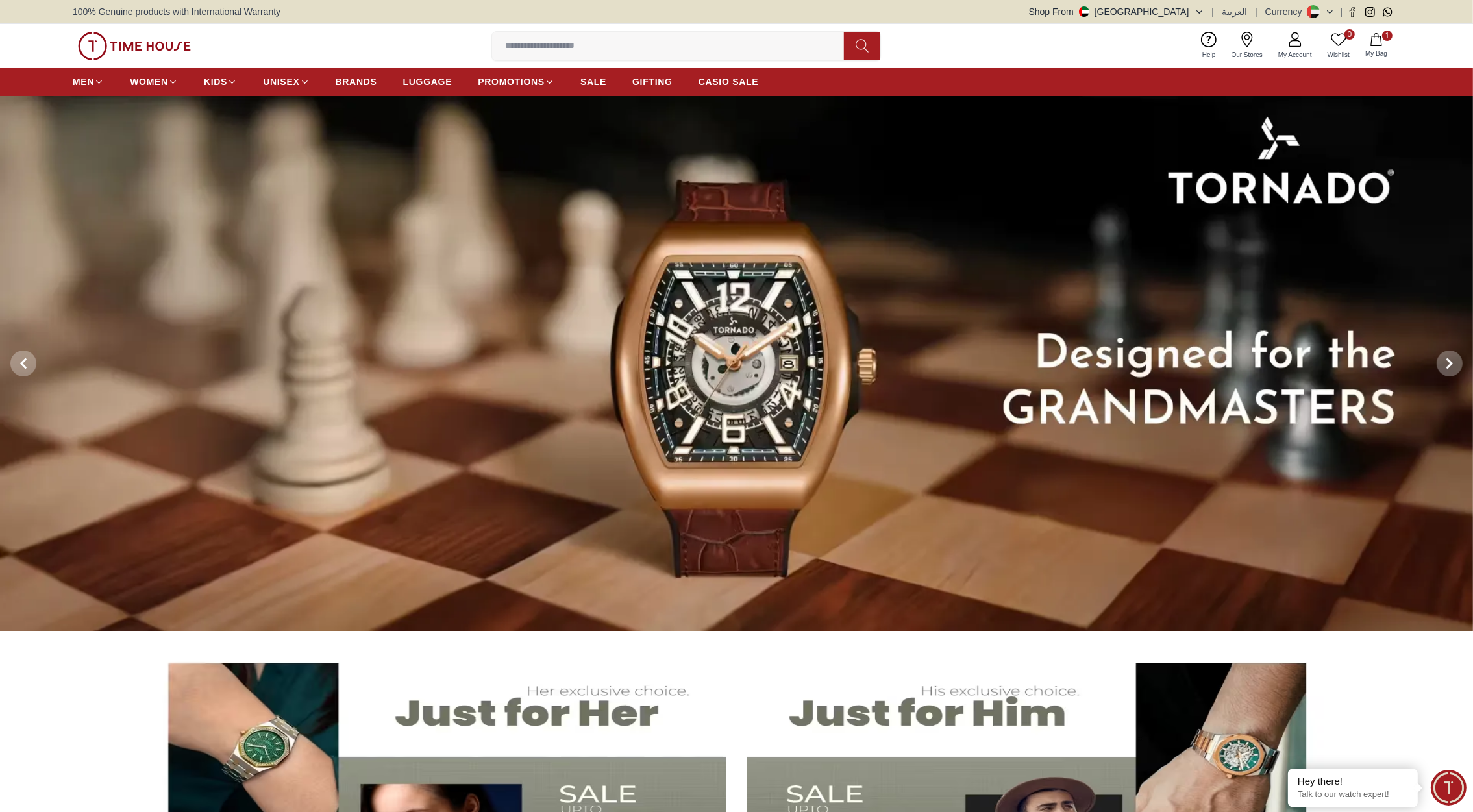
click at [1378, 37] on icon "button" at bounding box center [1375, 39] width 13 height 13
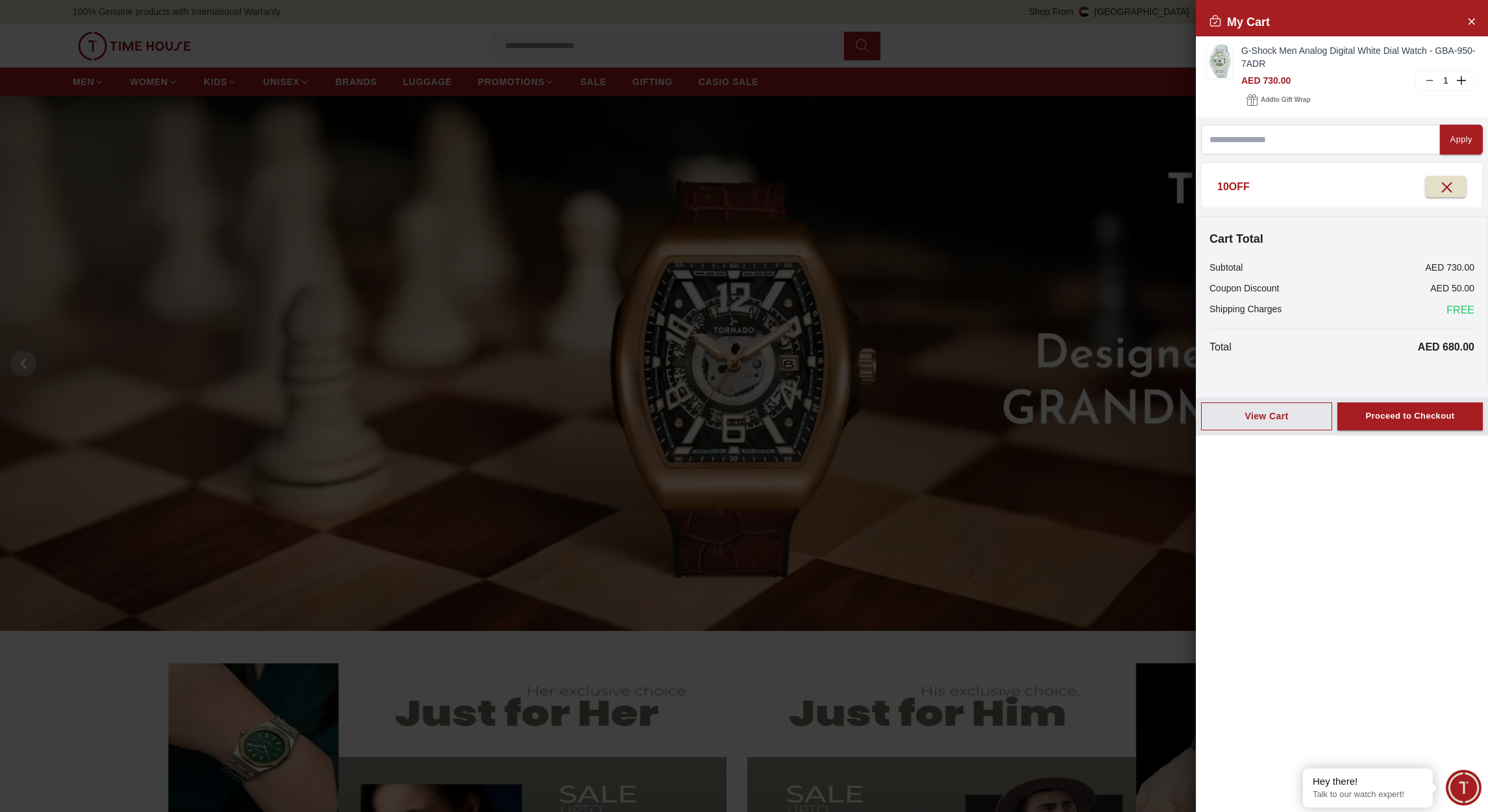
click at [1093, 39] on div at bounding box center [744, 406] width 1488 height 812
click at [1465, 19] on icon "Close Account" at bounding box center [1470, 21] width 10 height 16
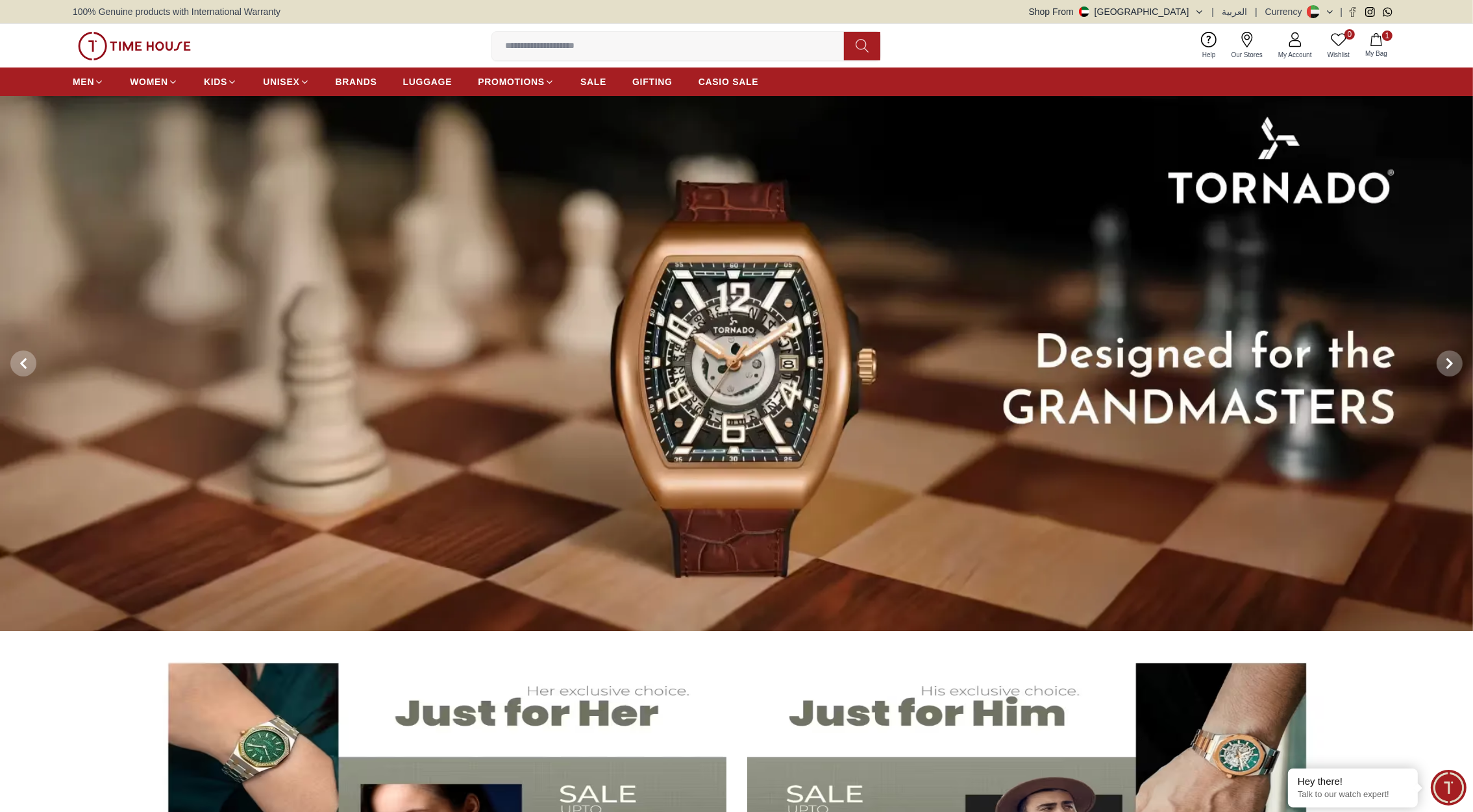
click at [1171, 1] on div "100% Genuine products with International Warranty Shop From UAE | العربية | Cur…" at bounding box center [736, 12] width 1327 height 23
click at [1187, 9] on button "Shop From [GEOGRAPHIC_DATA]" at bounding box center [1116, 12] width 176 height 13
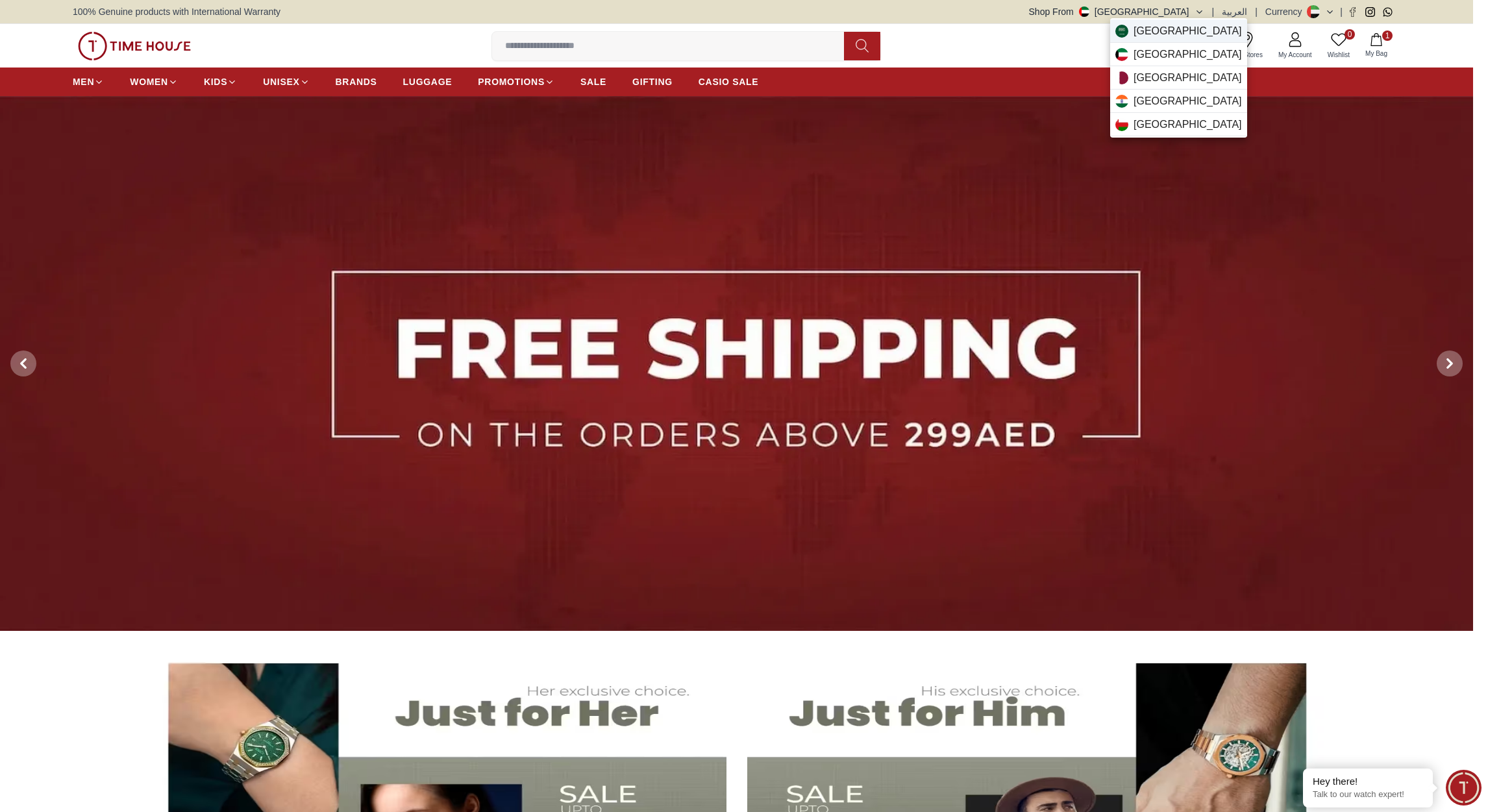
click at [1159, 34] on span "[GEOGRAPHIC_DATA]" at bounding box center [1188, 31] width 108 height 16
